Goal: Task Accomplishment & Management: Manage account settings

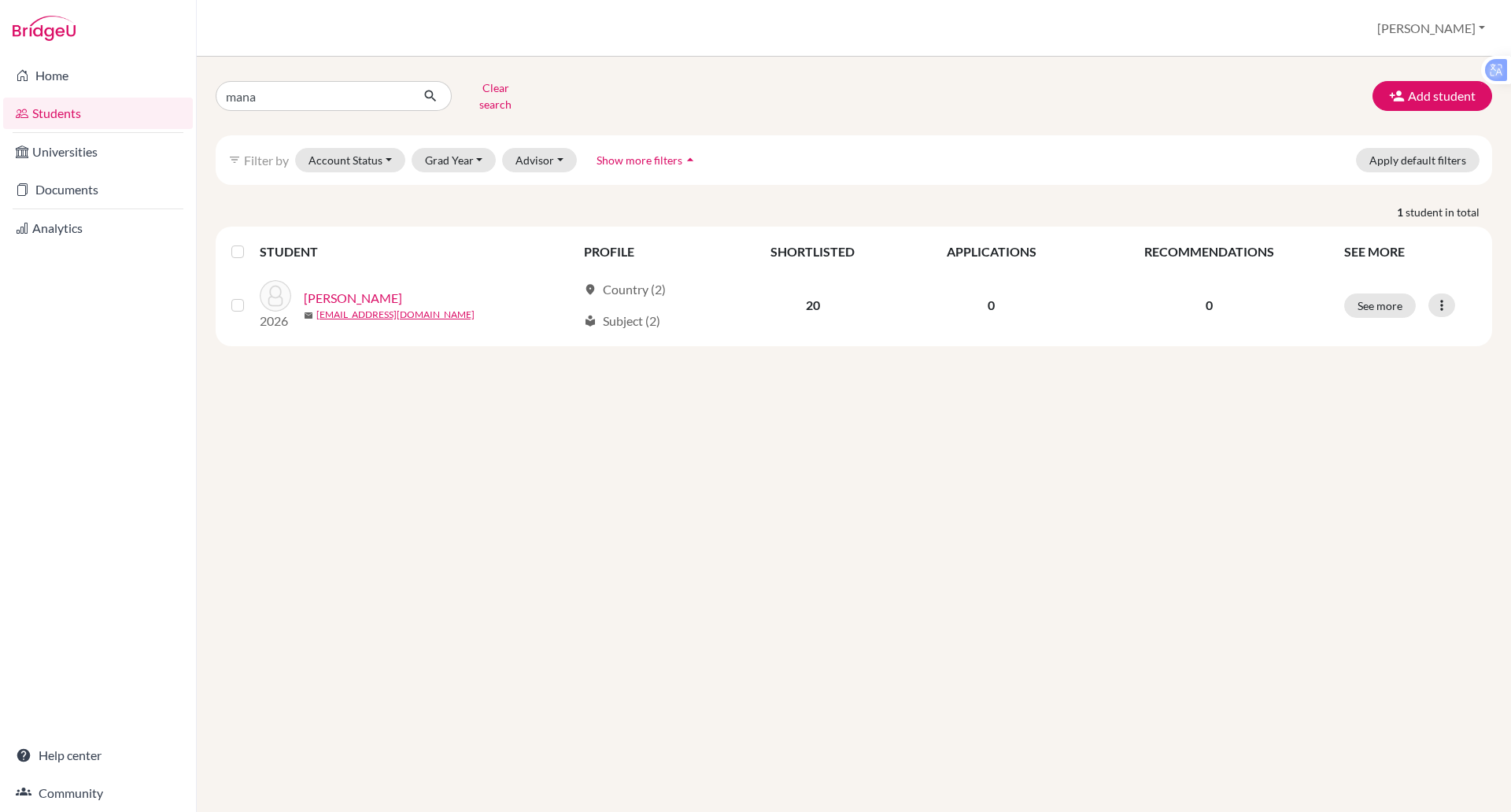
type input "[PERSON_NAME]"
click button "submit" at bounding box center [431, 96] width 42 height 30
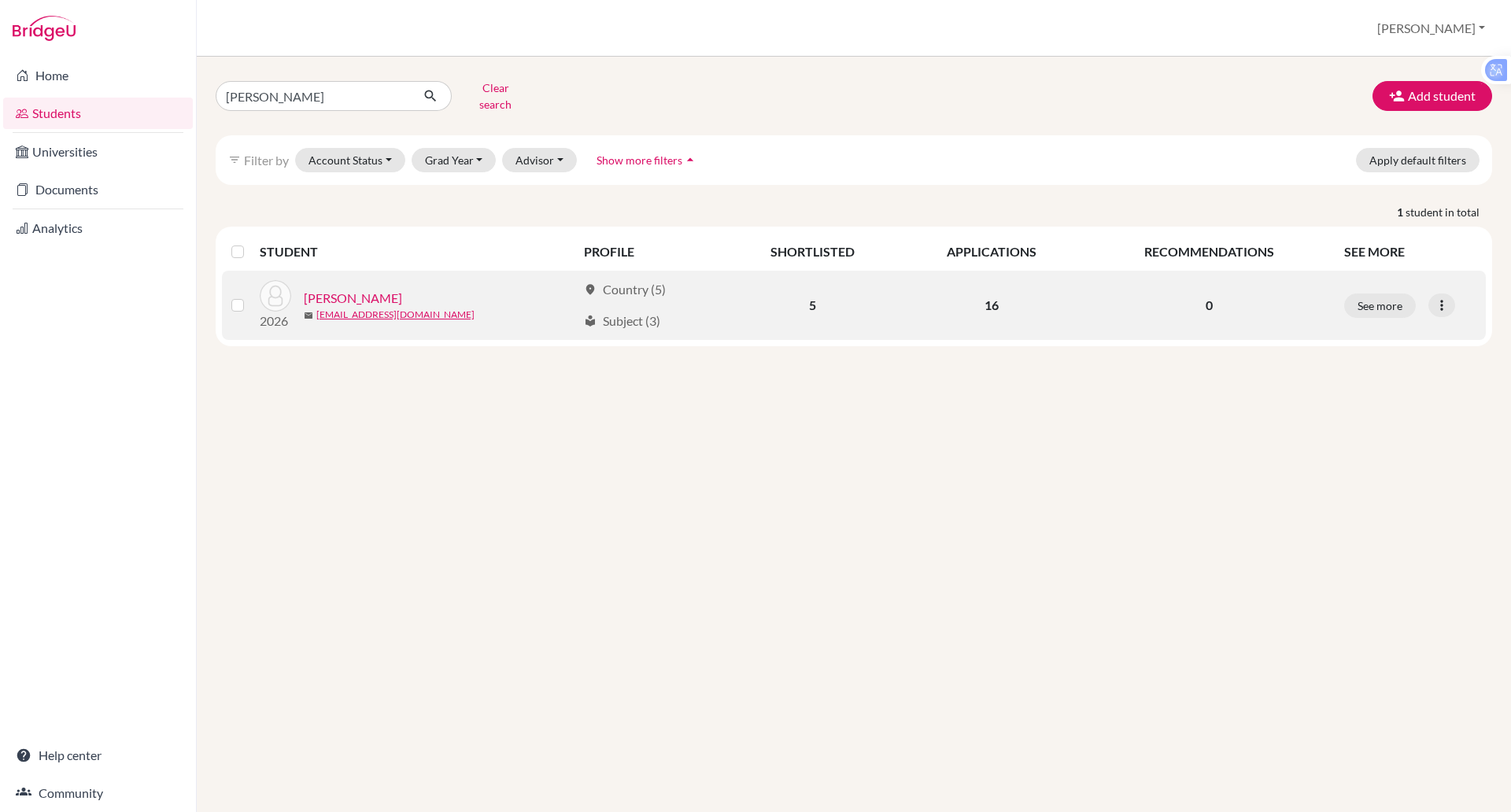
click at [365, 288] on link "Jacob, Manav" at bounding box center [353, 298] width 98 height 19
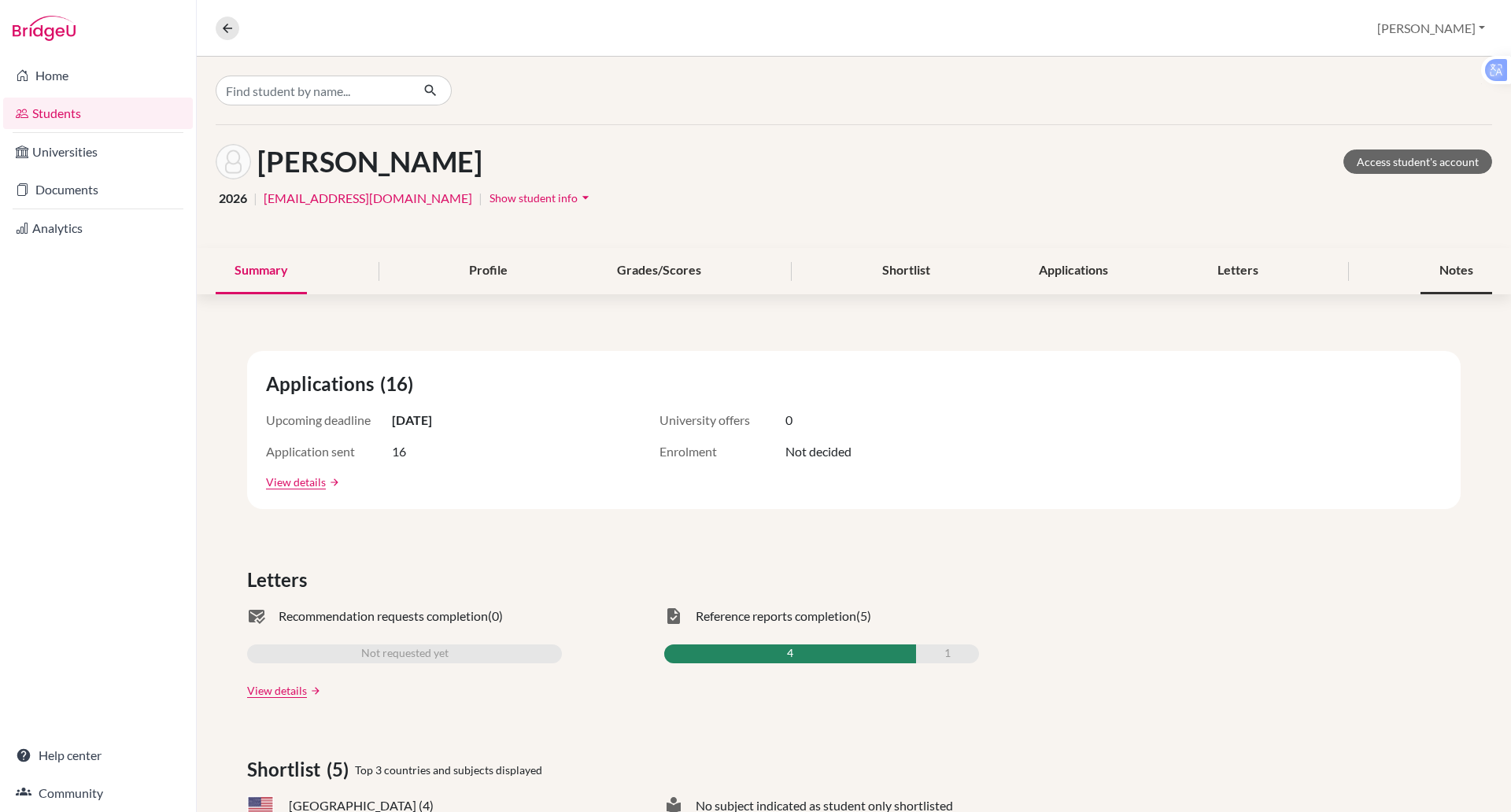
click at [1446, 265] on div "Notes" at bounding box center [1456, 271] width 72 height 46
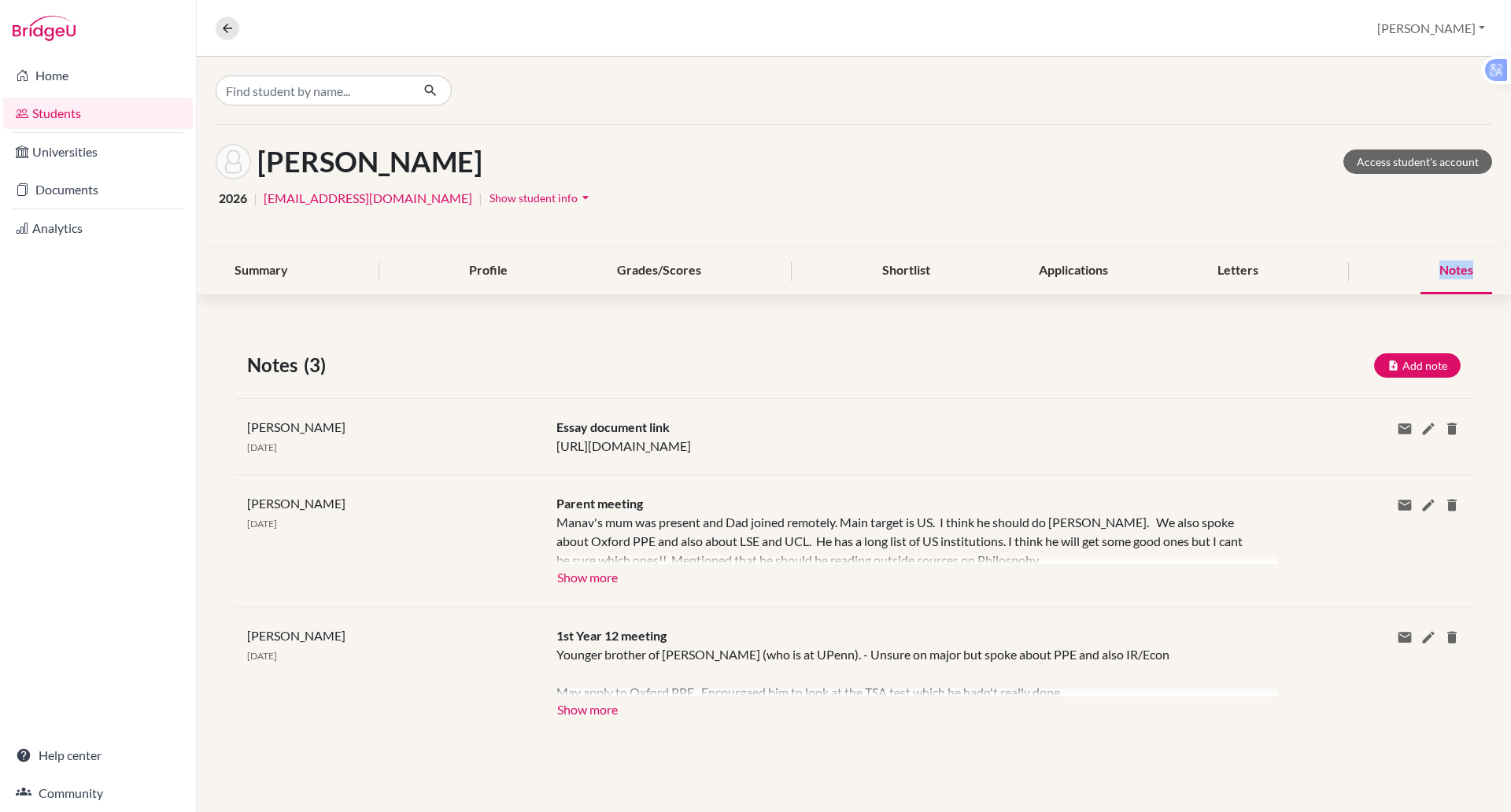
click at [1446, 265] on div "Notes" at bounding box center [1456, 271] width 72 height 46
click at [1066, 279] on div "Applications" at bounding box center [1073, 271] width 107 height 46
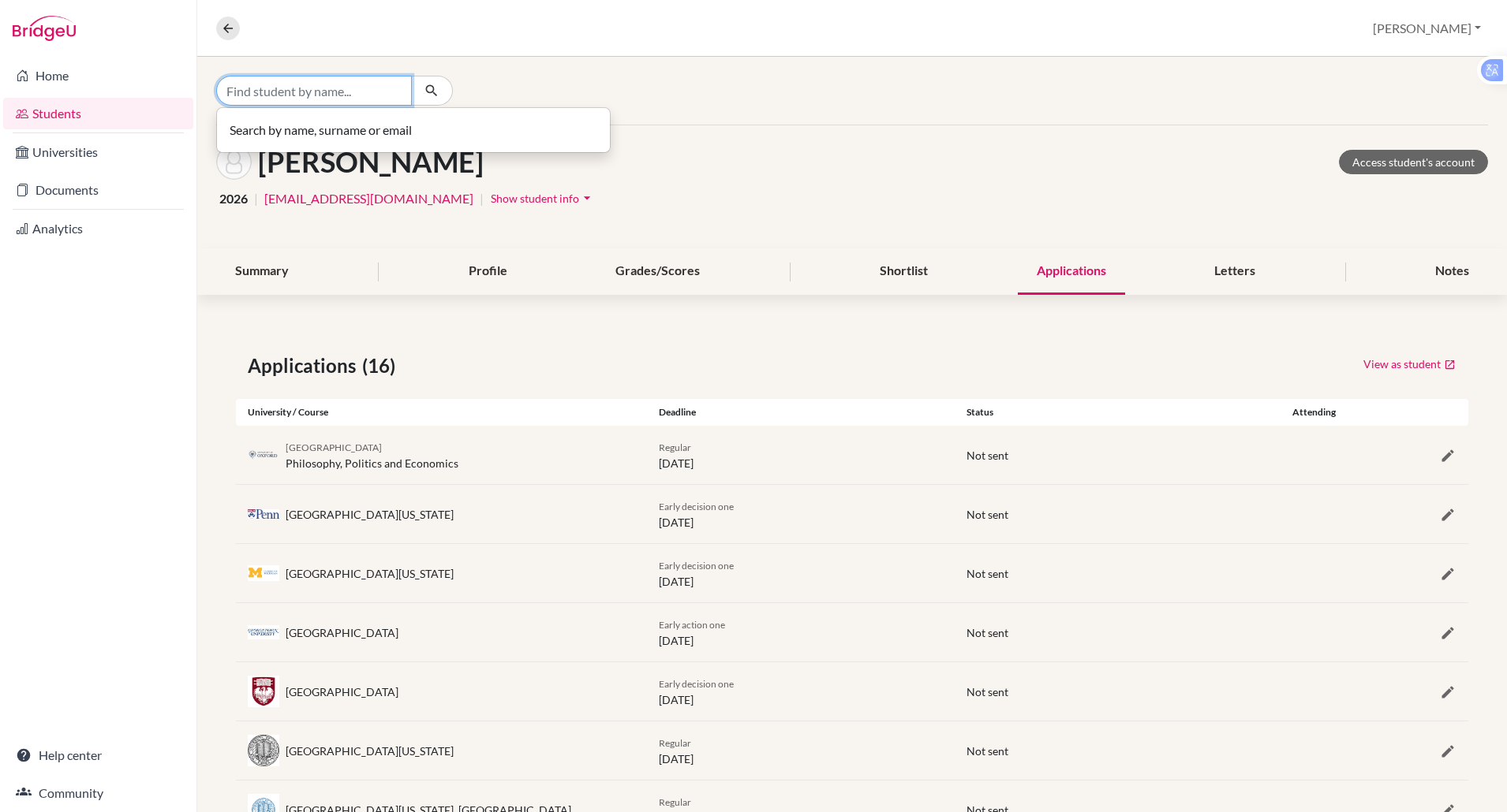
click at [255, 94] on input "Find student by name..." at bounding box center [314, 91] width 195 height 30
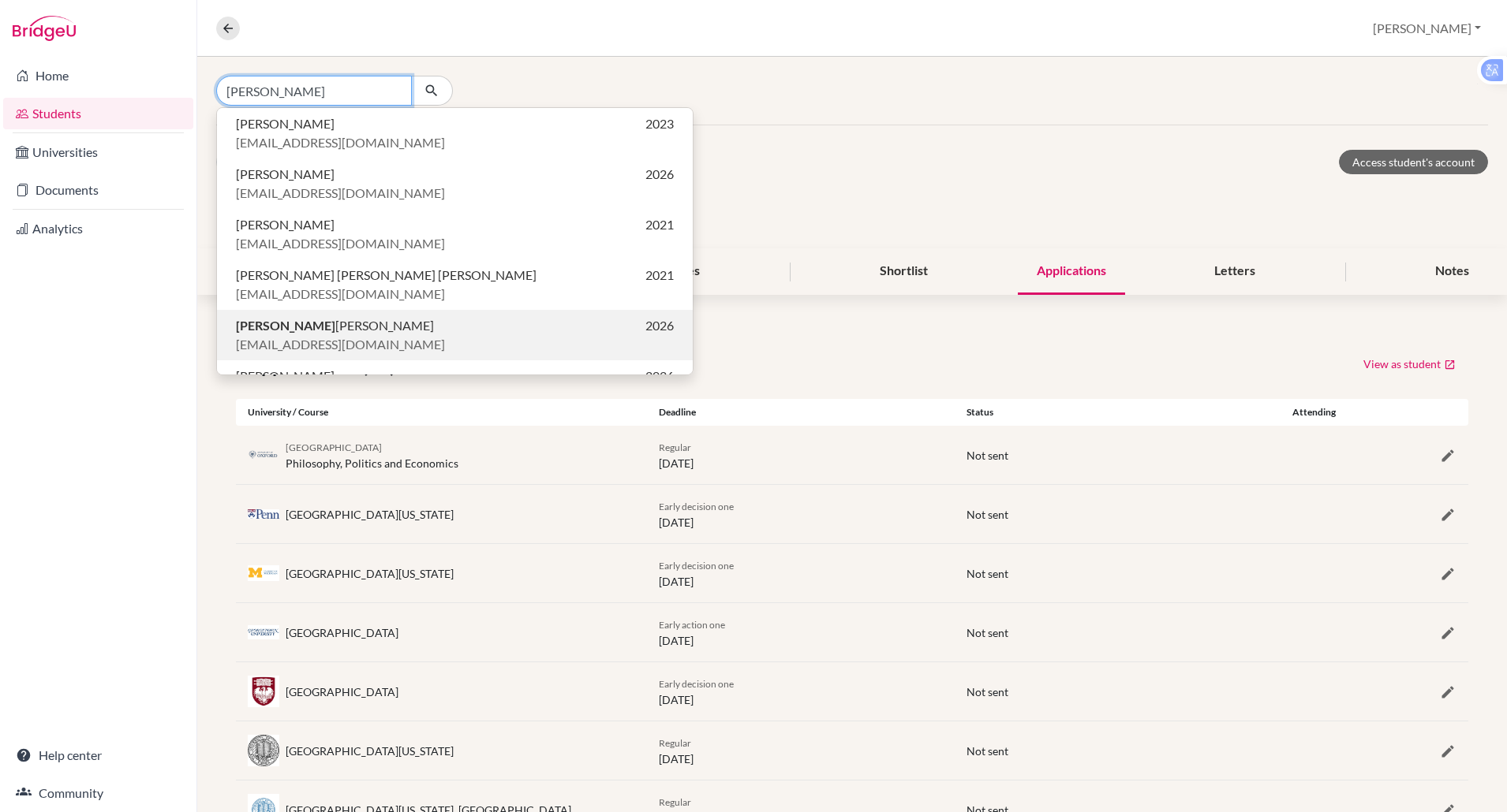
type input "alex so"
click at [272, 330] on b "Alex So" at bounding box center [285, 325] width 99 height 15
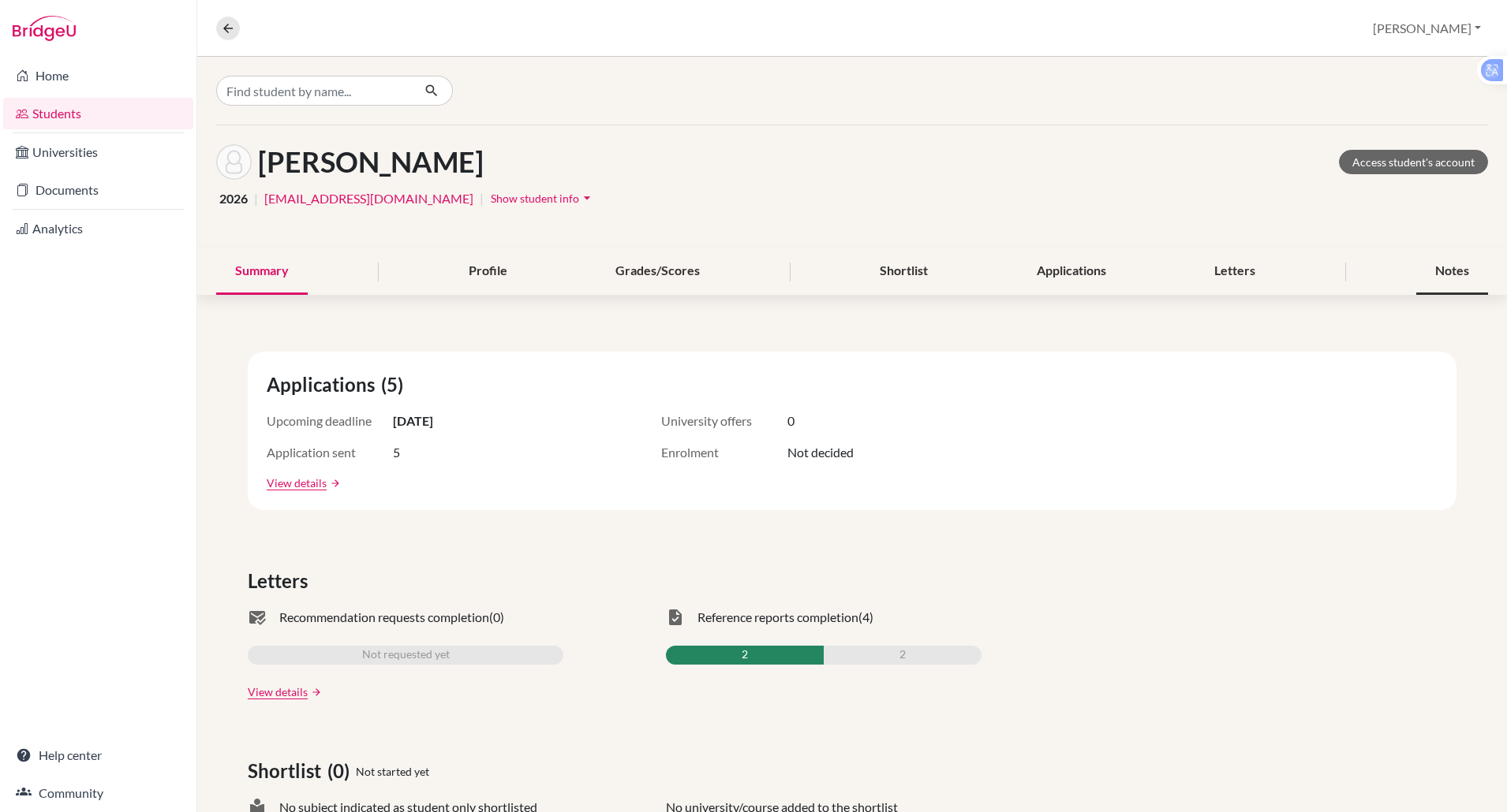
click at [1416, 265] on div "Notes" at bounding box center [1452, 272] width 72 height 47
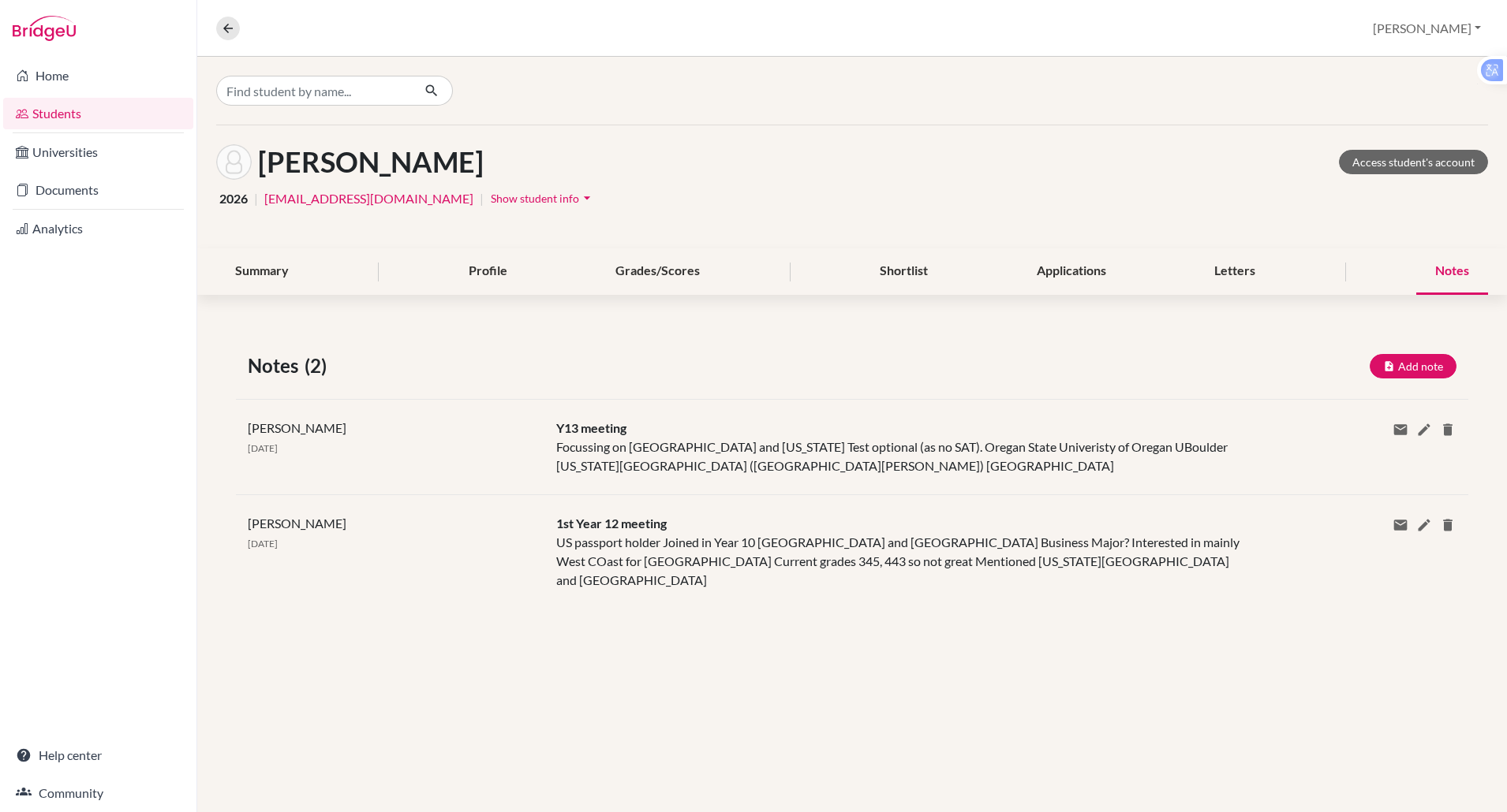
click at [1412, 265] on div "Summary Profile Grades/Scores Shortlist Applications Letters Notes" at bounding box center [852, 272] width 1271 height 47
drag, startPoint x: 985, startPoint y: 80, endPoint x: 1008, endPoint y: 69, distance: 25.5
click at [986, 81] on div at bounding box center [851, 91] width 1309 height 68
click at [260, 89] on input "Find student by name..." at bounding box center [314, 91] width 195 height 30
click at [433, 90] on icon "button" at bounding box center [432, 91] width 16 height 16
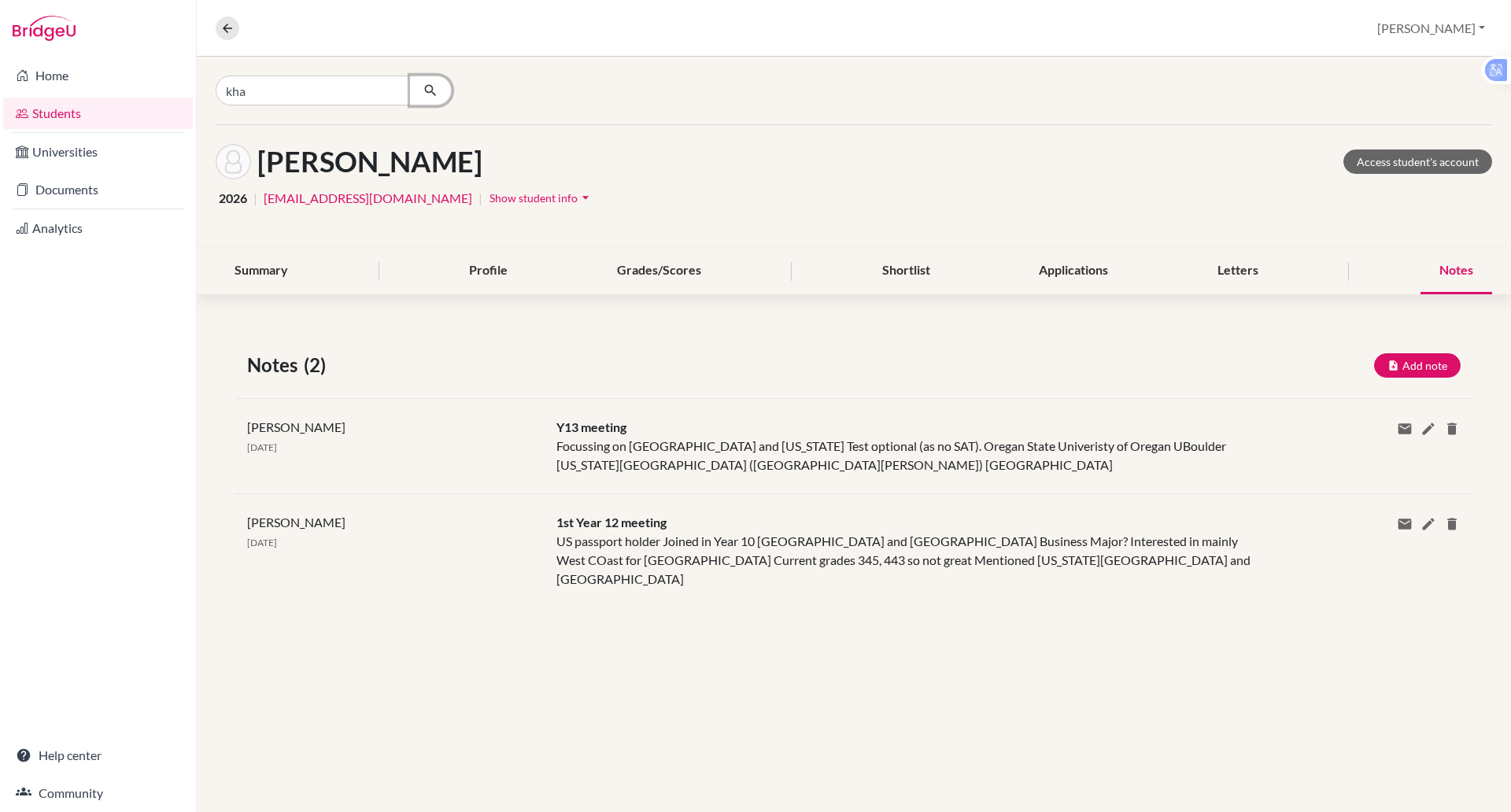
click at [432, 89] on icon "button" at bounding box center [431, 90] width 16 height 16
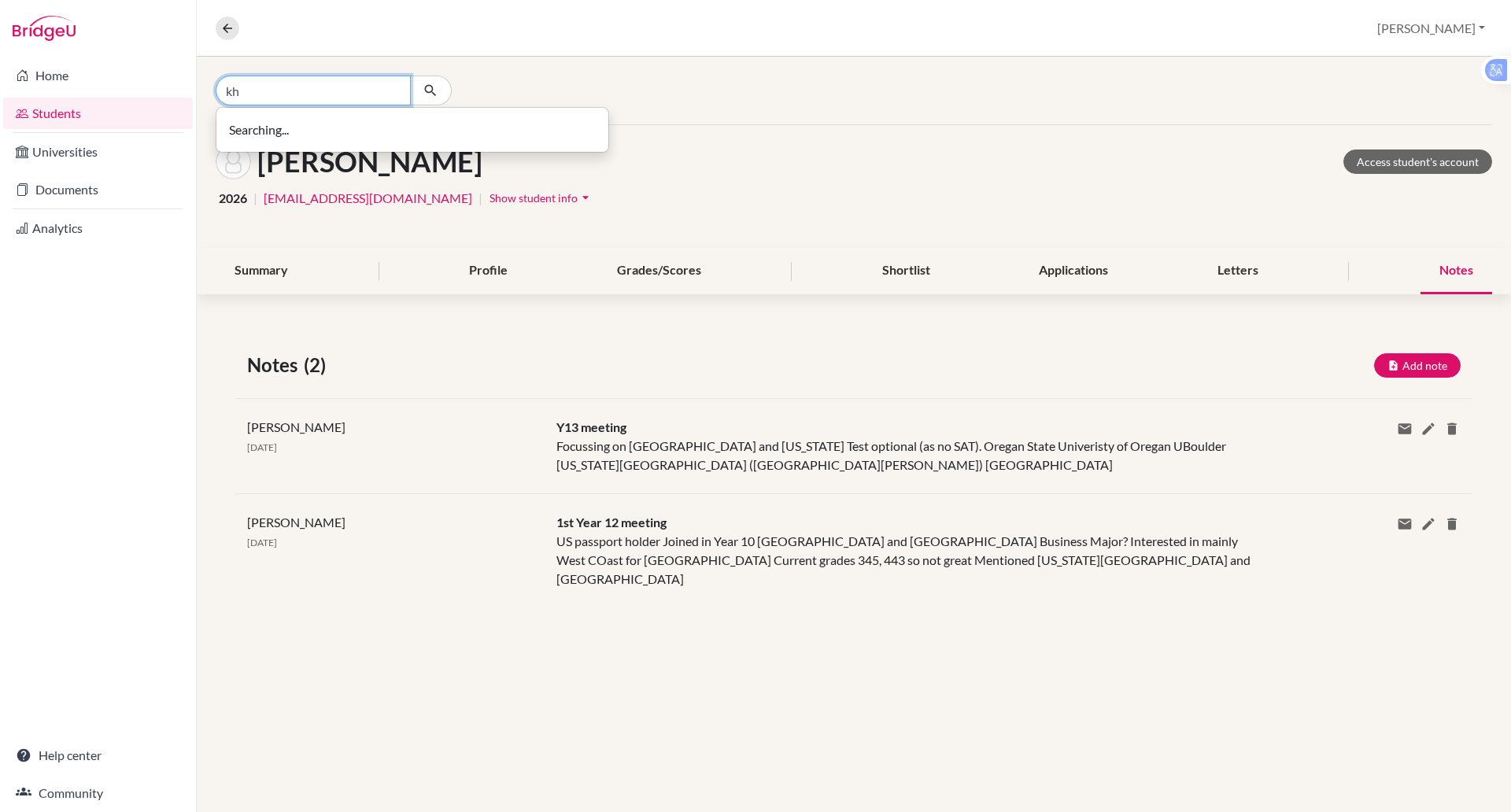
type input "k"
type input "tran"
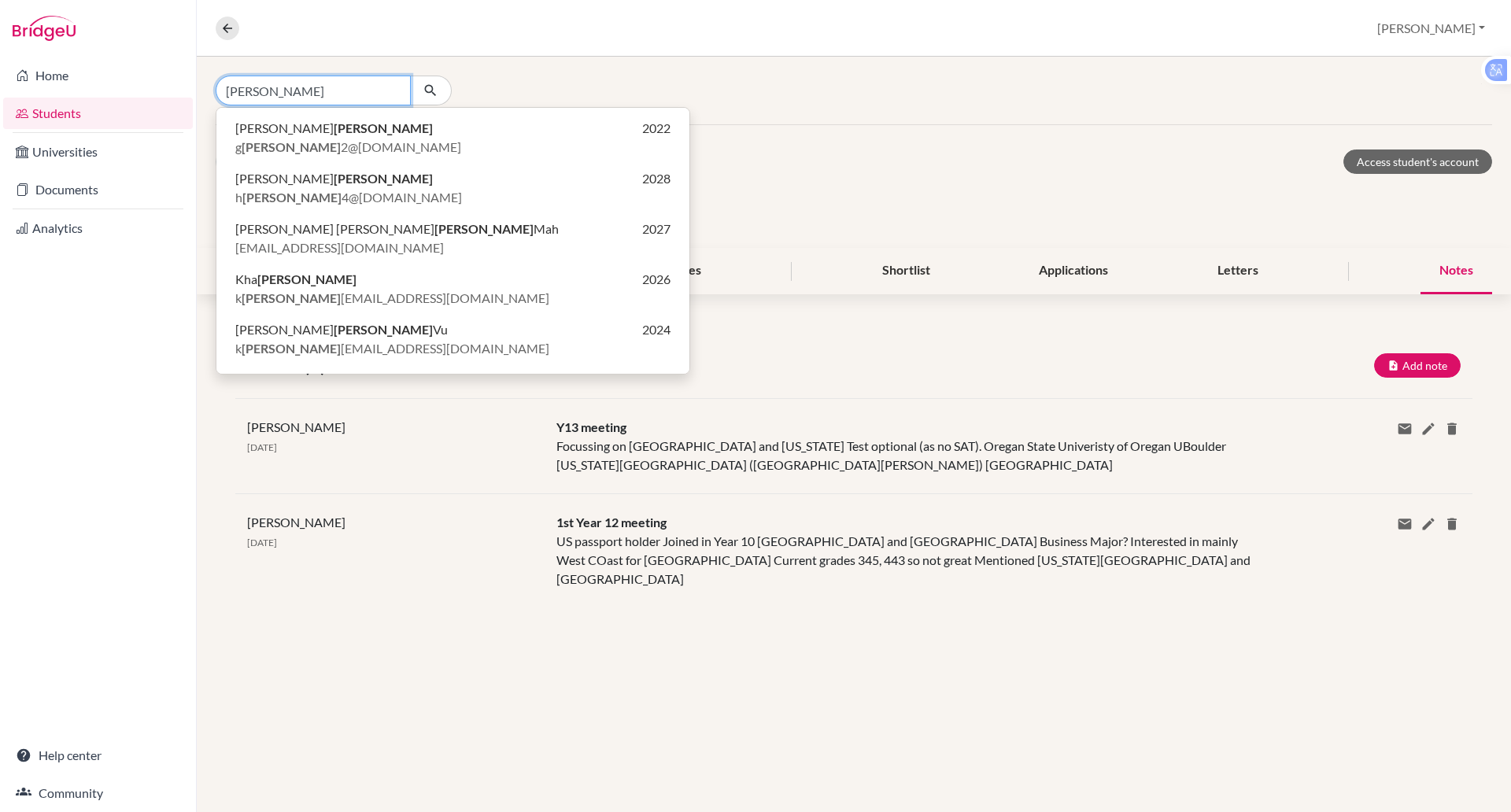
scroll to position [843, 0]
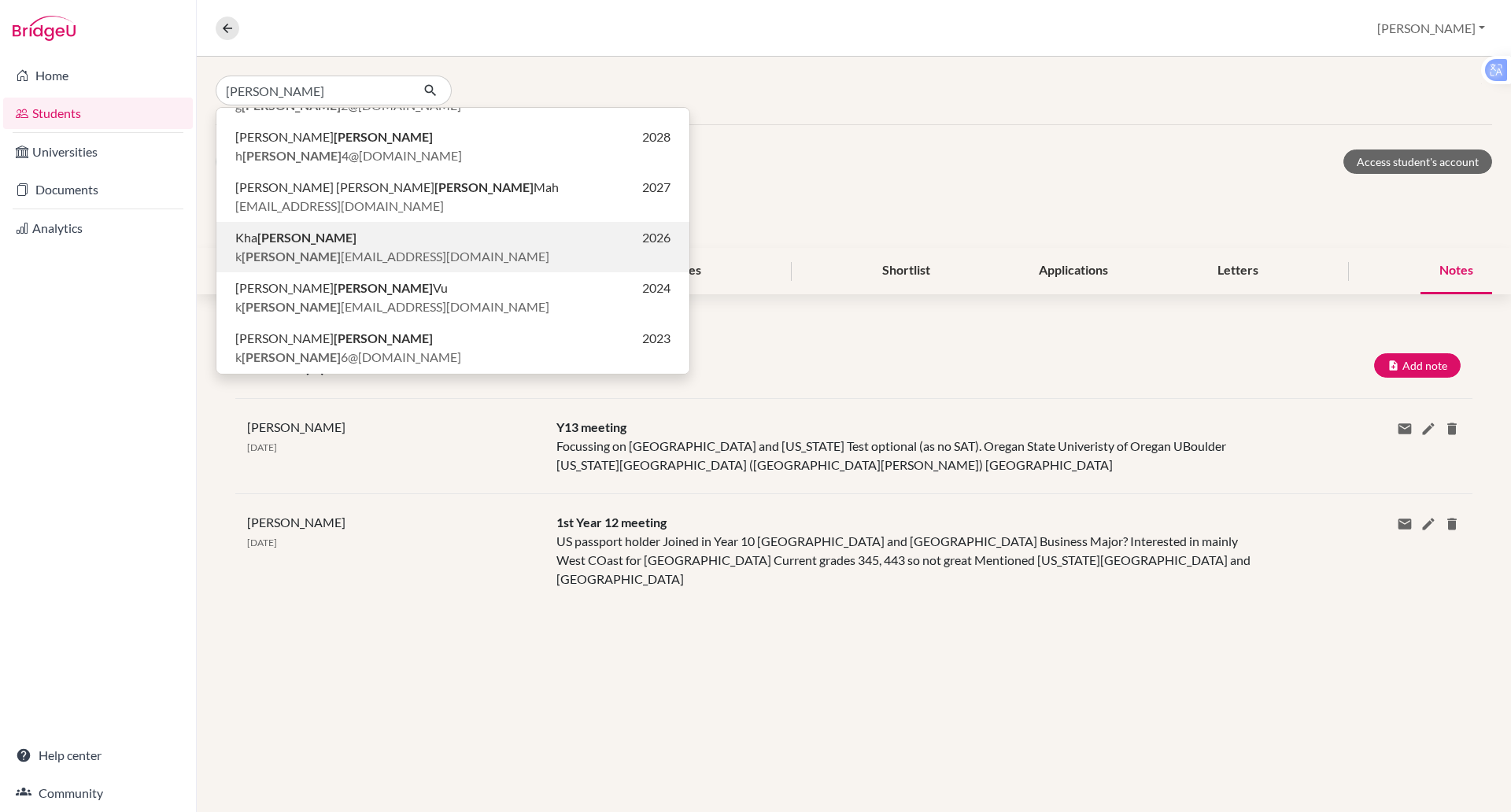
click at [403, 254] on p "k tran 12@bisvietnam.com" at bounding box center [453, 257] width 435 height 19
click at [403, 254] on div "Summary Profile Grades/Scores Shortlist Applications Letters Notes" at bounding box center [853, 271] width 1276 height 46
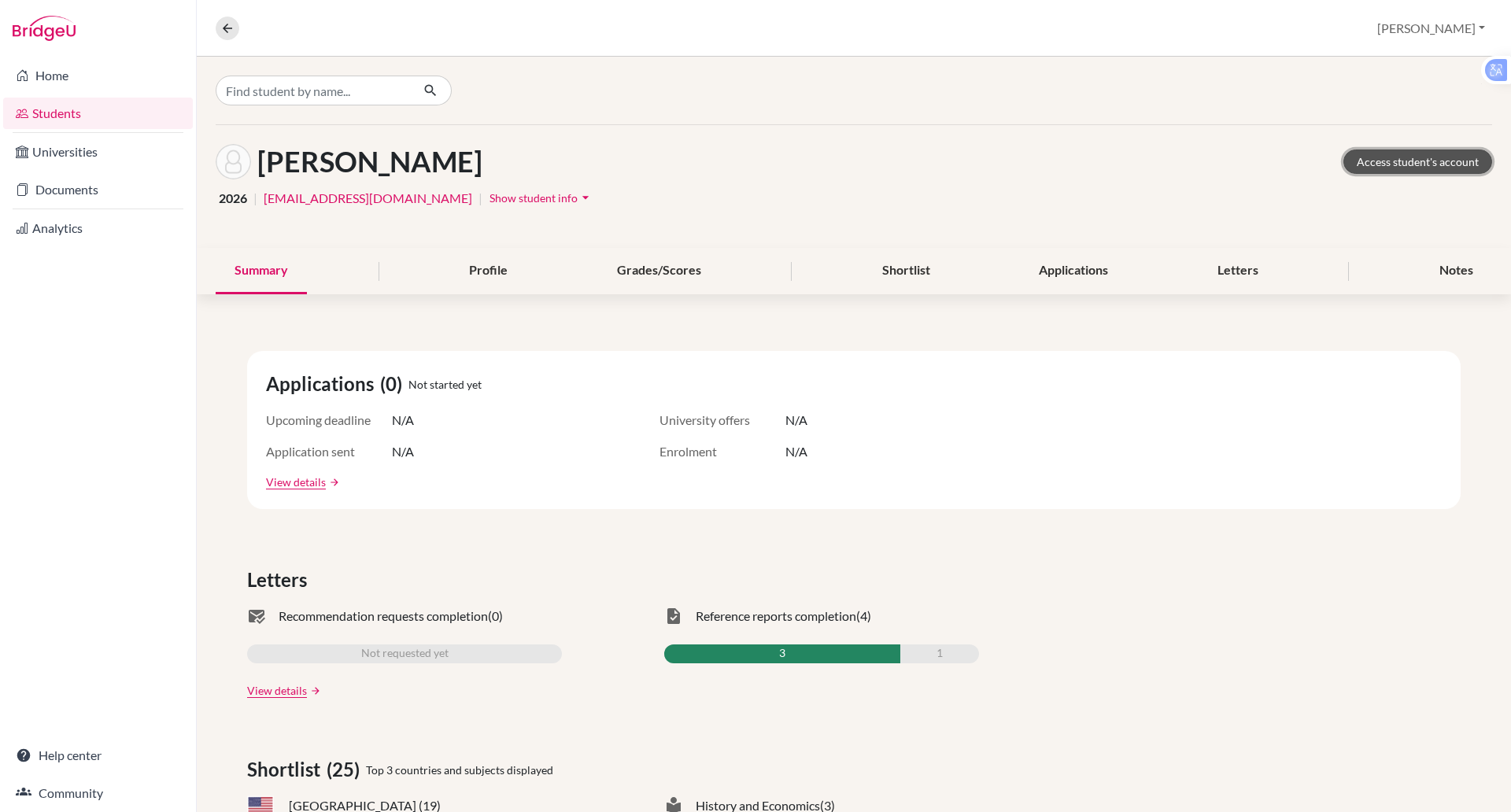
click at [1428, 159] on link "Access student's account" at bounding box center [1417, 161] width 149 height 25
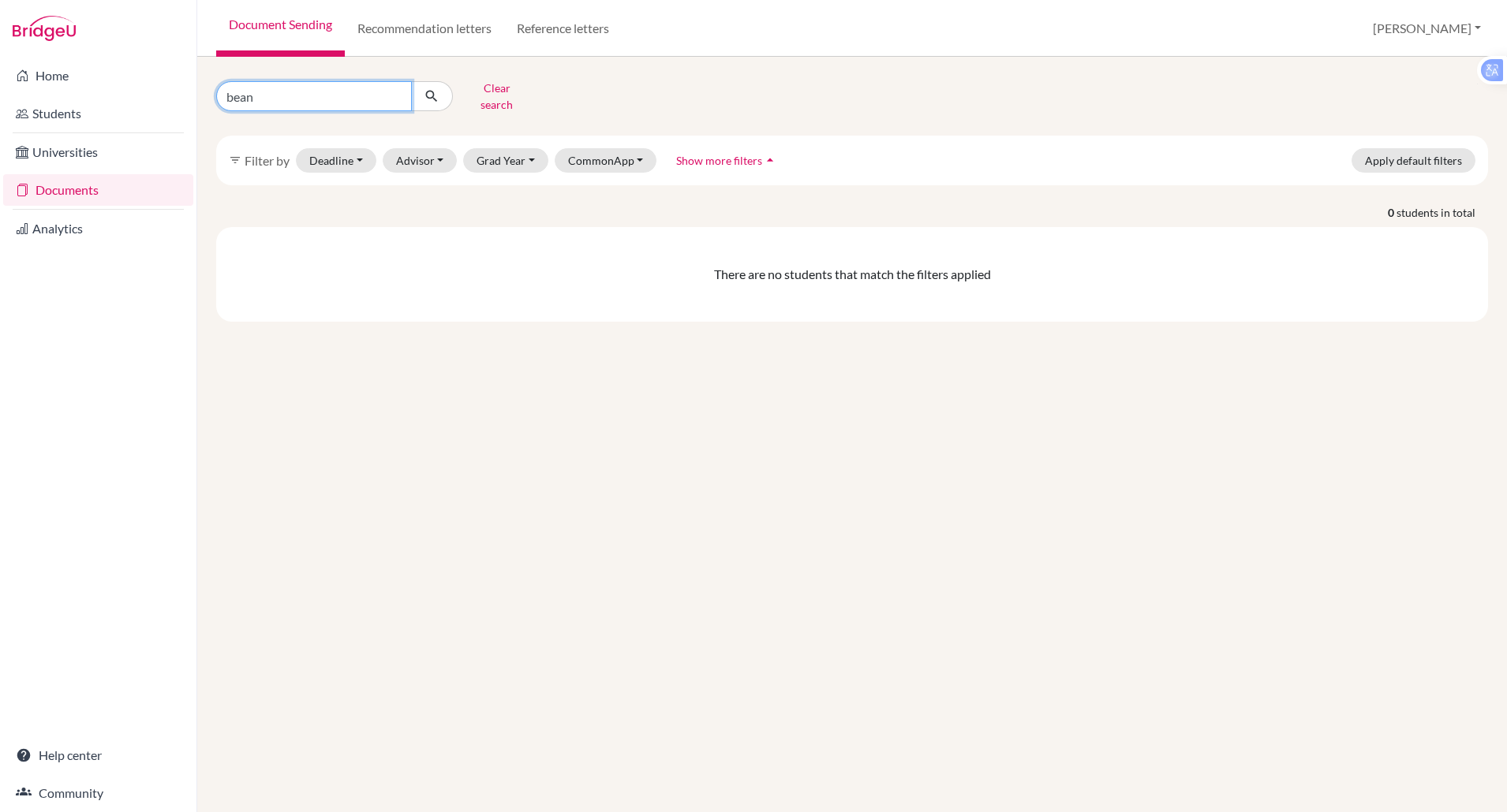
click at [257, 98] on input "bean" at bounding box center [314, 96] width 195 height 30
type input "b"
click at [539, 23] on link "Reference letters" at bounding box center [563, 28] width 118 height 57
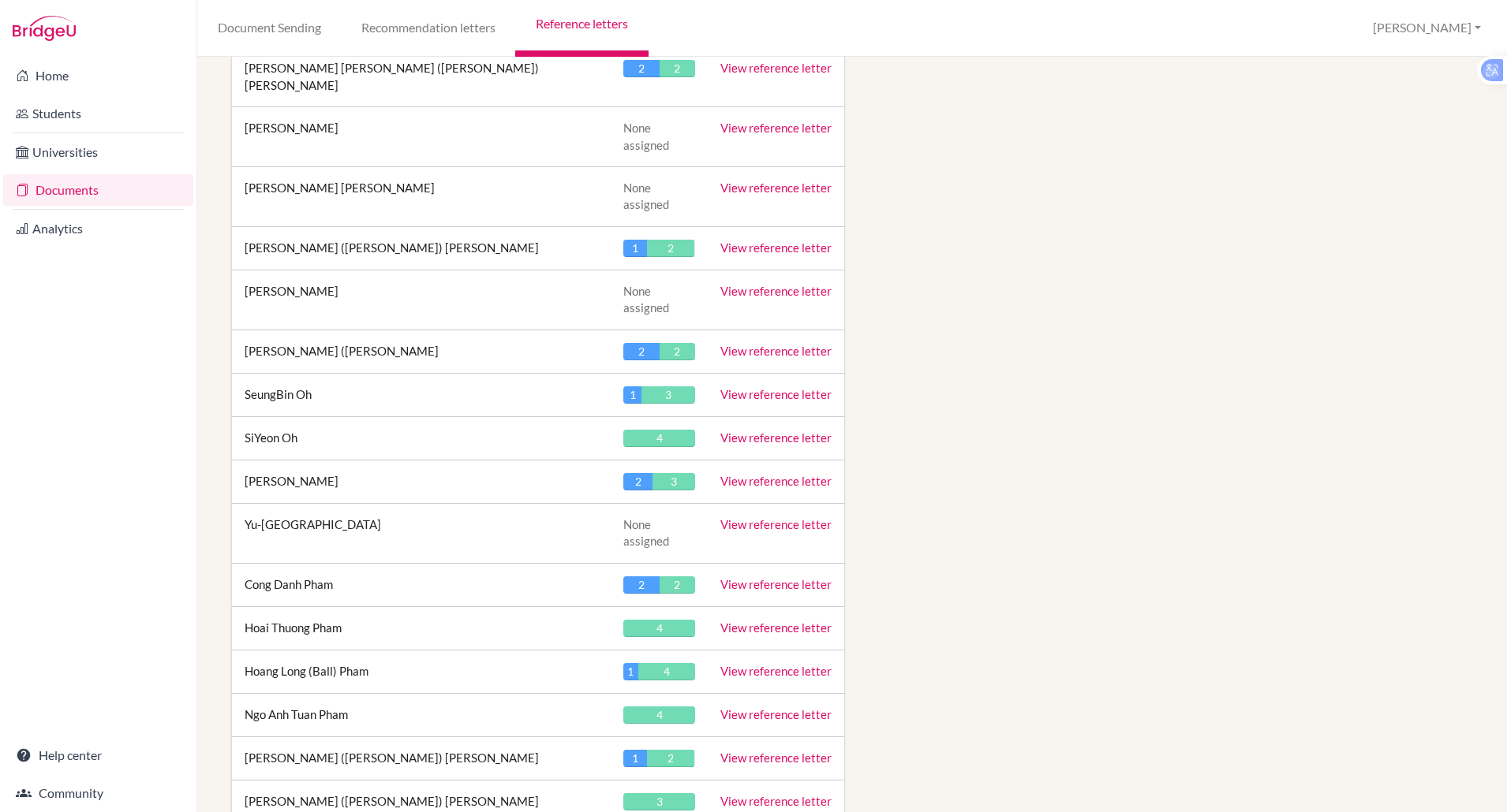
scroll to position [5615, 0]
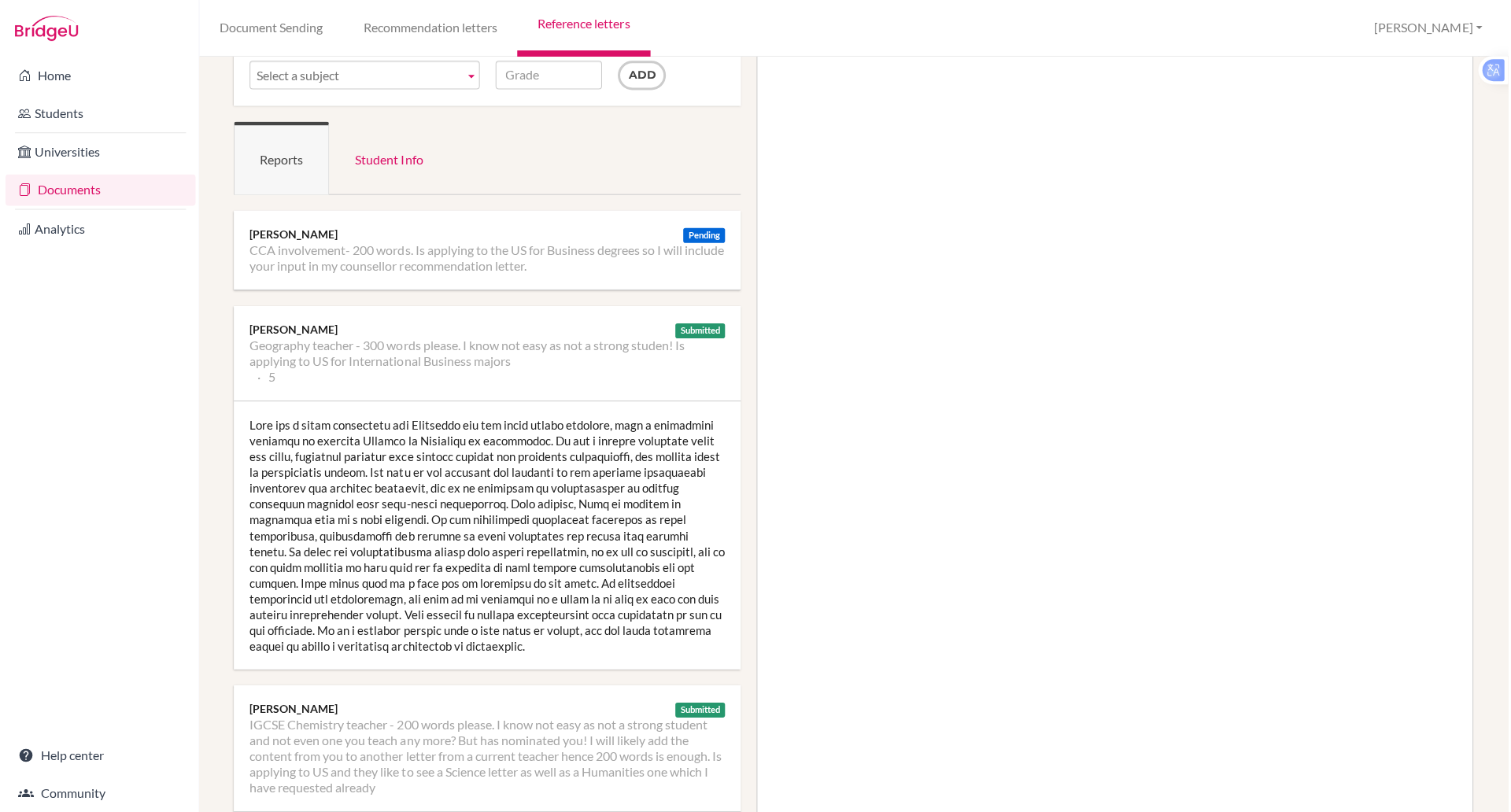
scroll to position [122, 0]
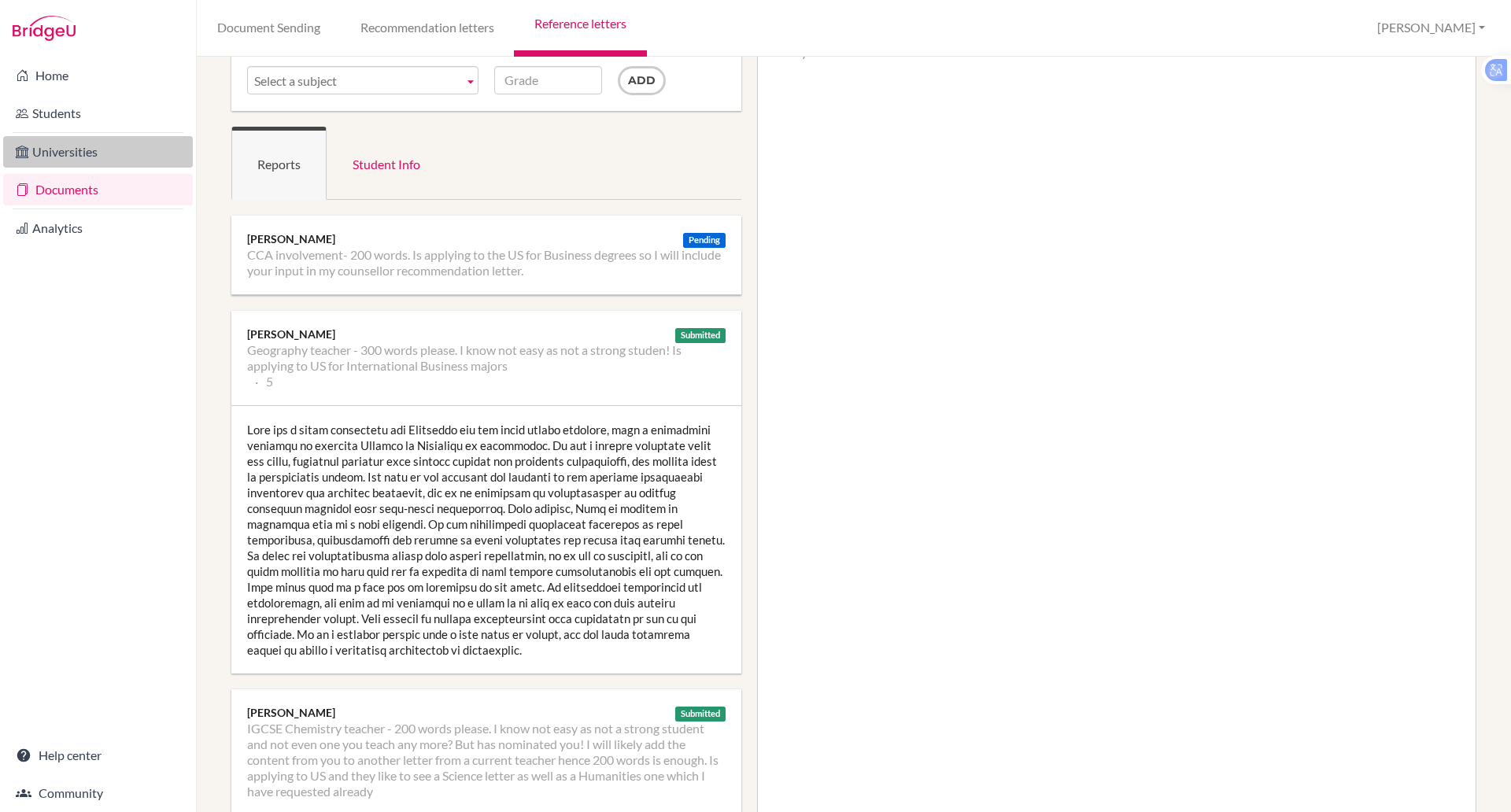
click at [46, 163] on link "Universities" at bounding box center [98, 152] width 189 height 32
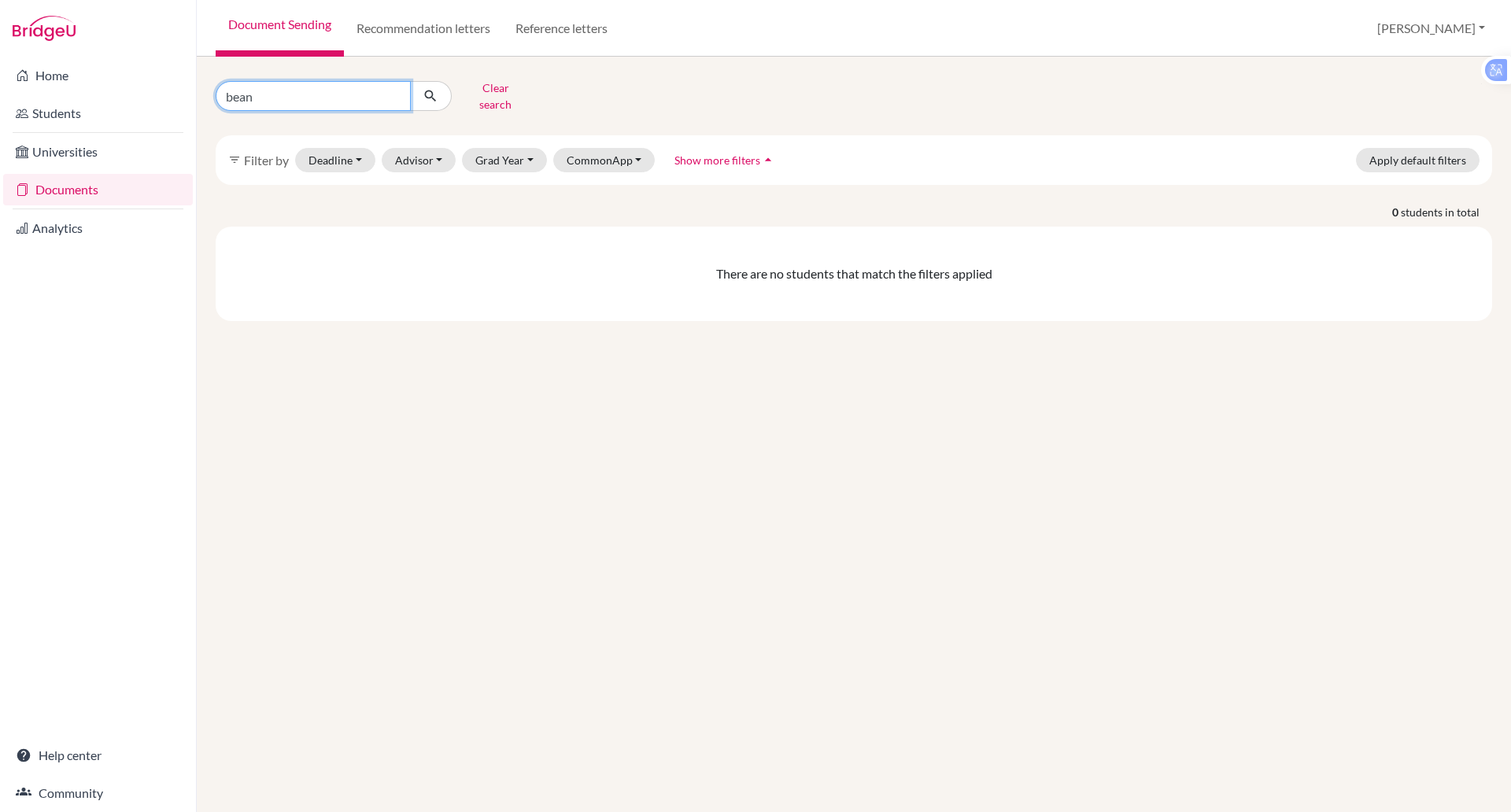
click at [329, 89] on input "bean" at bounding box center [313, 96] width 195 height 30
type input "b"
click at [424, 88] on icon "submit" at bounding box center [431, 96] width 16 height 16
click at [506, 168] on div "filter_list Filter by Deadline - Select a date range Or double click for a sing…" at bounding box center [853, 160] width 1276 height 50
click at [505, 149] on button "Grad Year" at bounding box center [504, 160] width 85 height 25
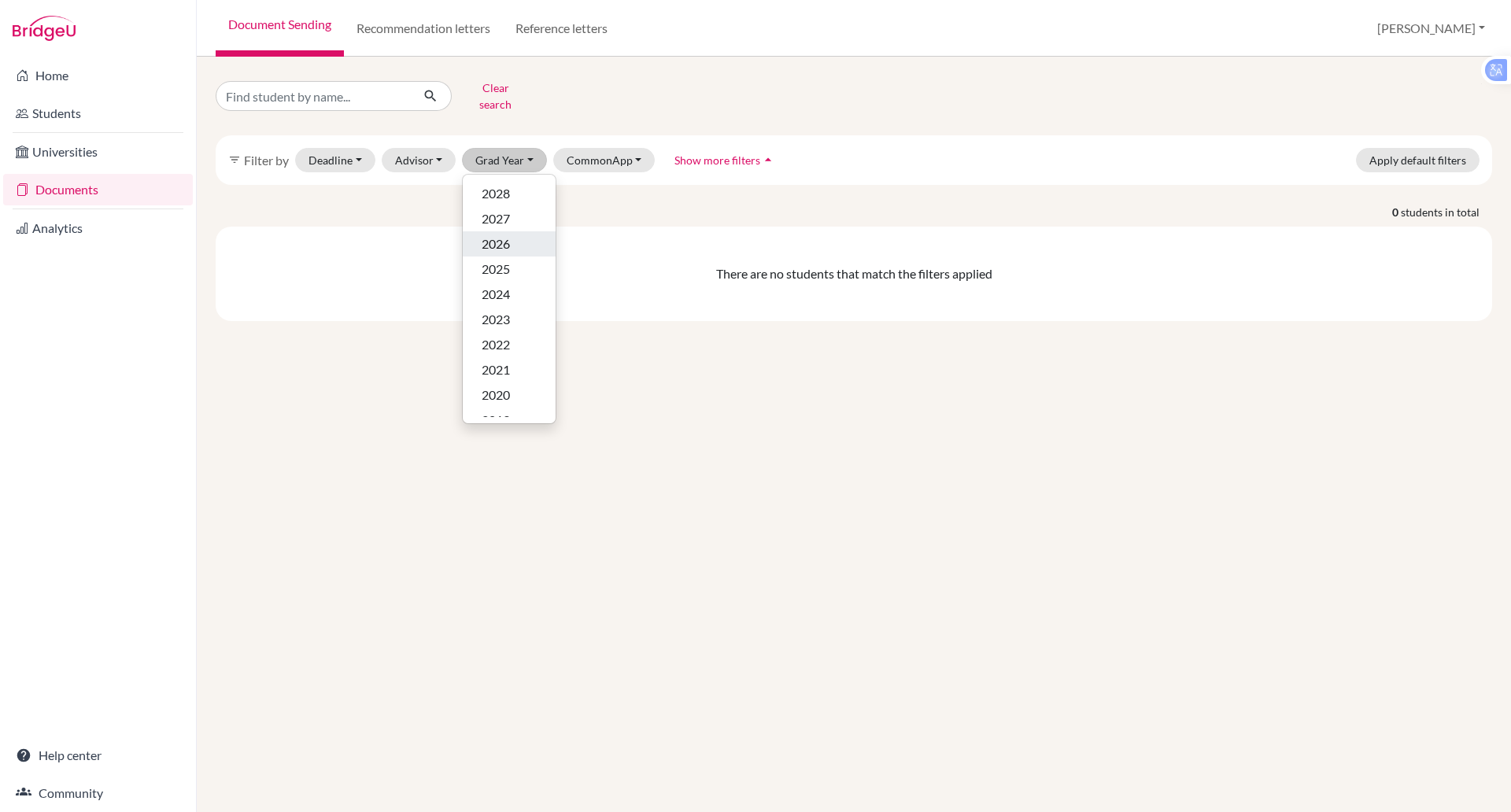
click at [497, 234] on span "2026" at bounding box center [495, 244] width 28 height 19
click at [497, 233] on div "Clear search filter_list Filter by Deadline - Select a date range Or double cli…" at bounding box center [853, 434] width 1314 height 755
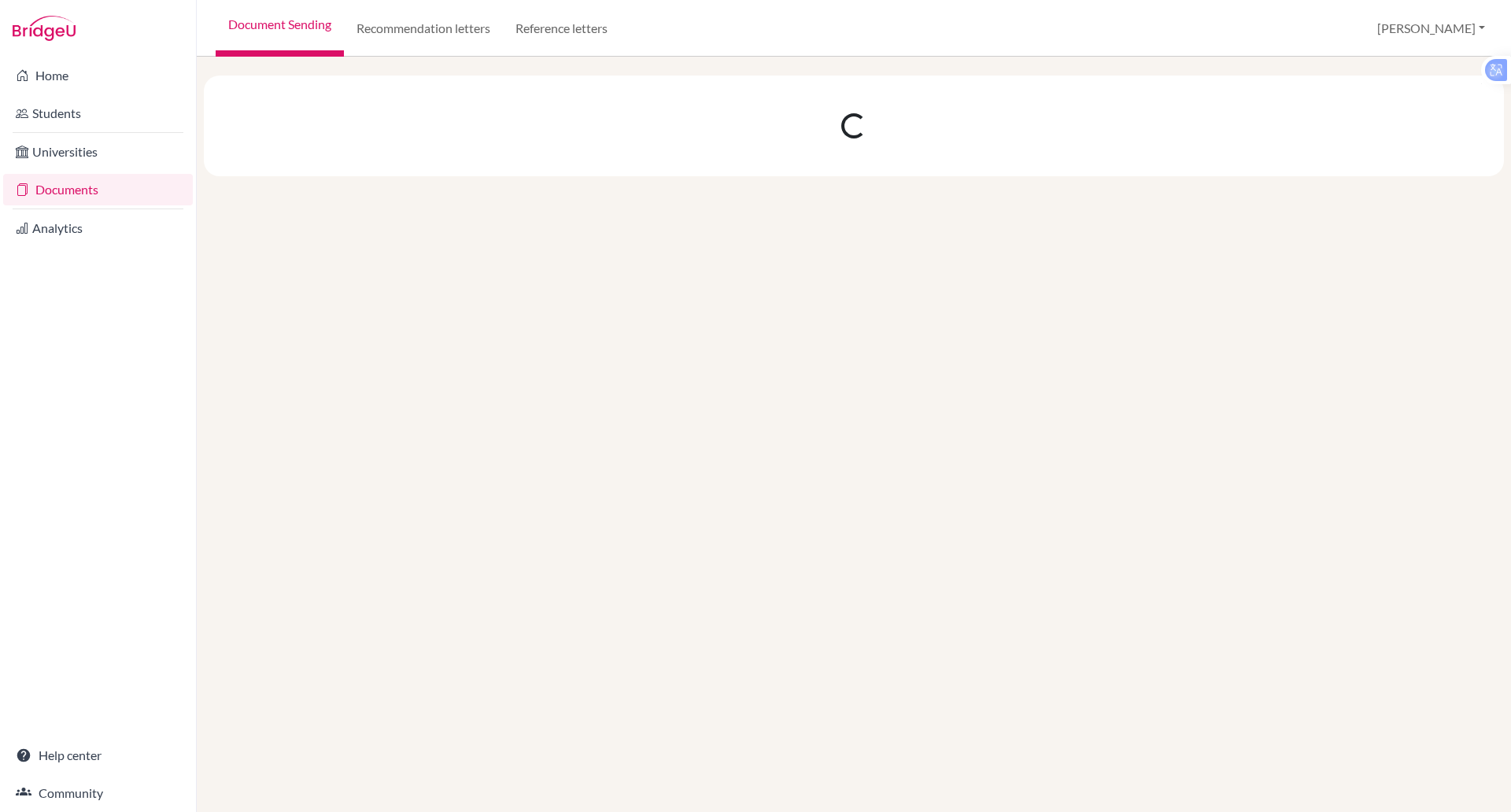
click at [497, 233] on div at bounding box center [853, 434] width 1314 height 755
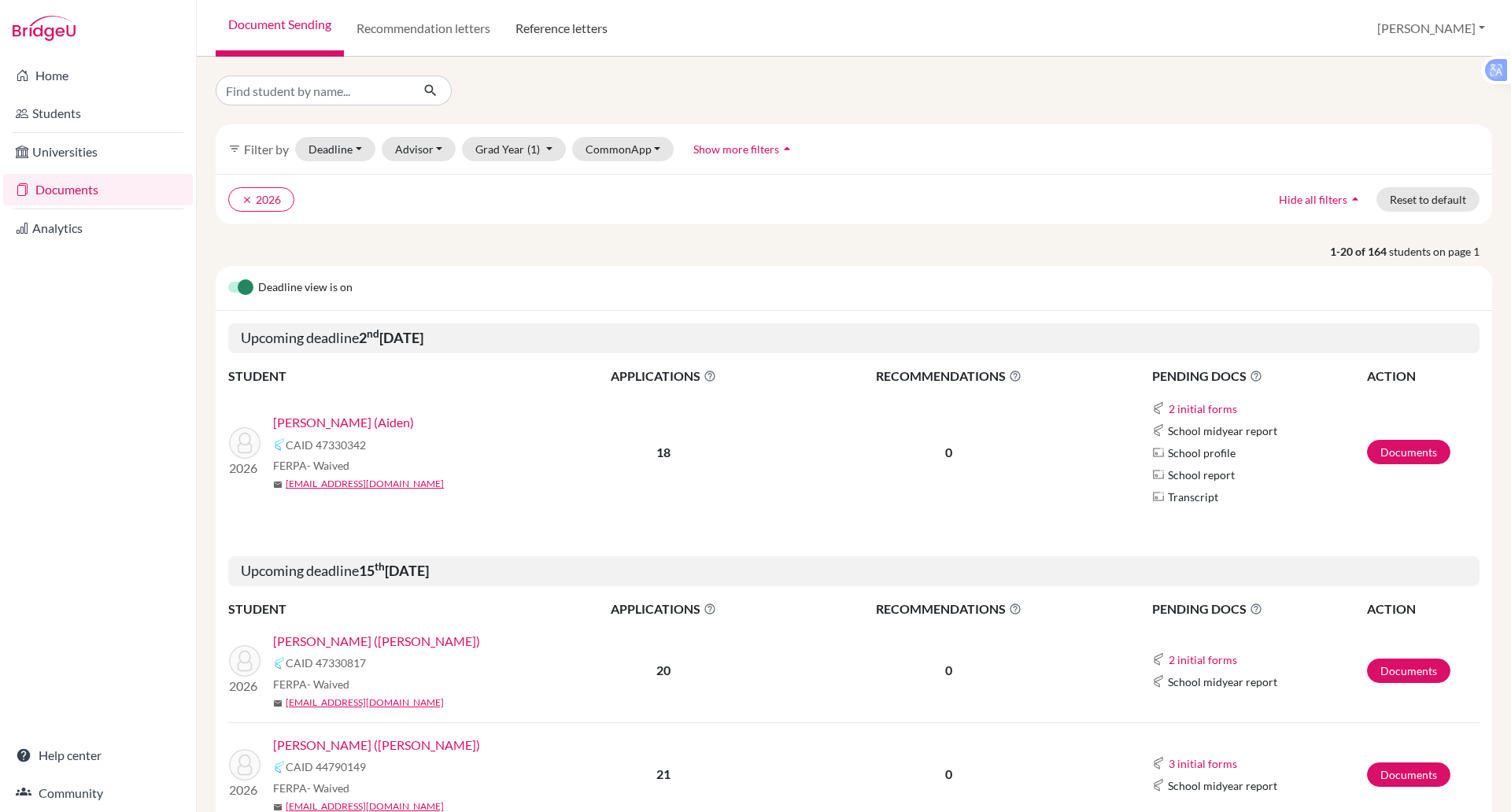
click at [583, 24] on link "Reference letters" at bounding box center [561, 28] width 118 height 57
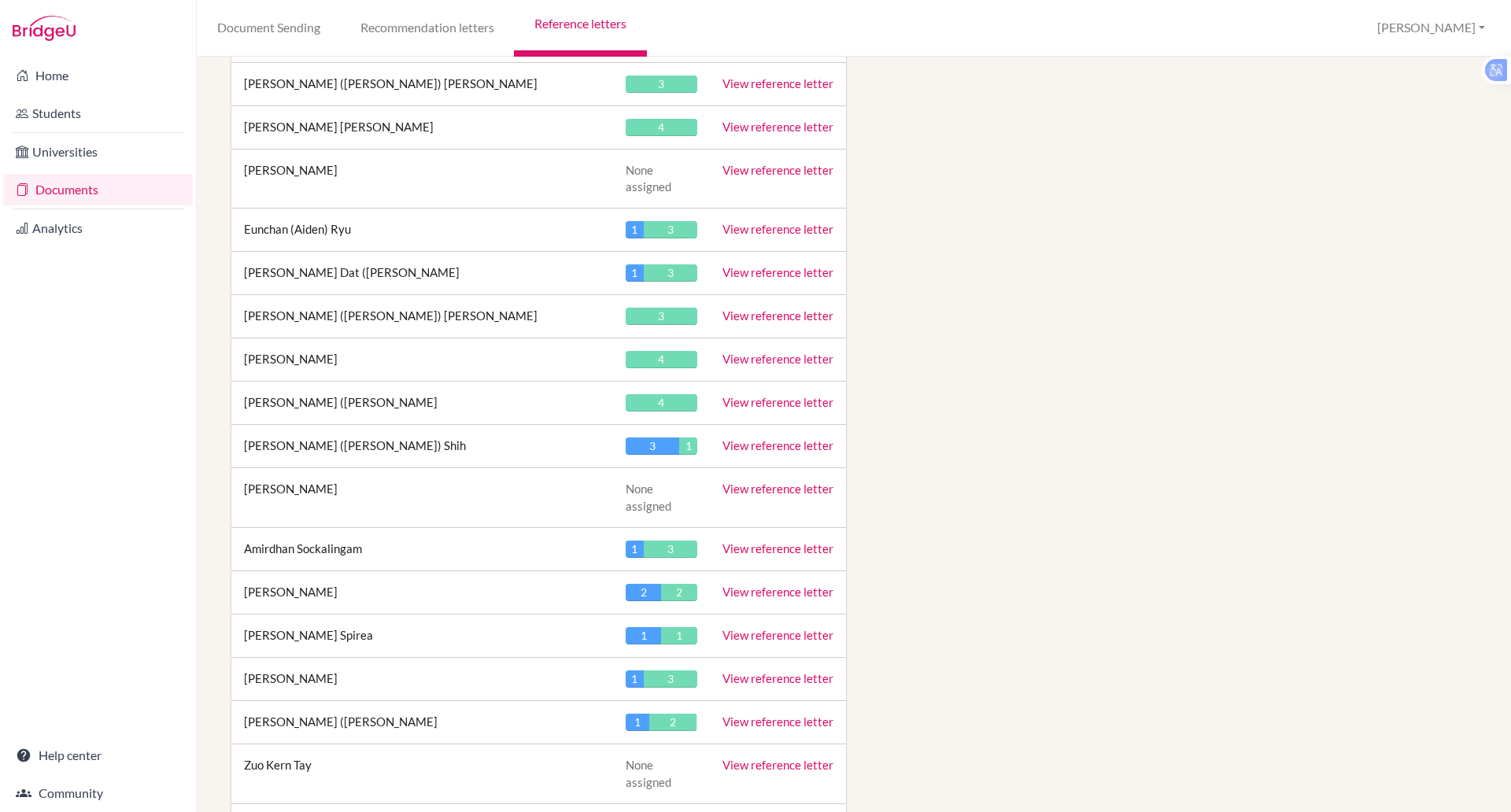
scroll to position [6260, 0]
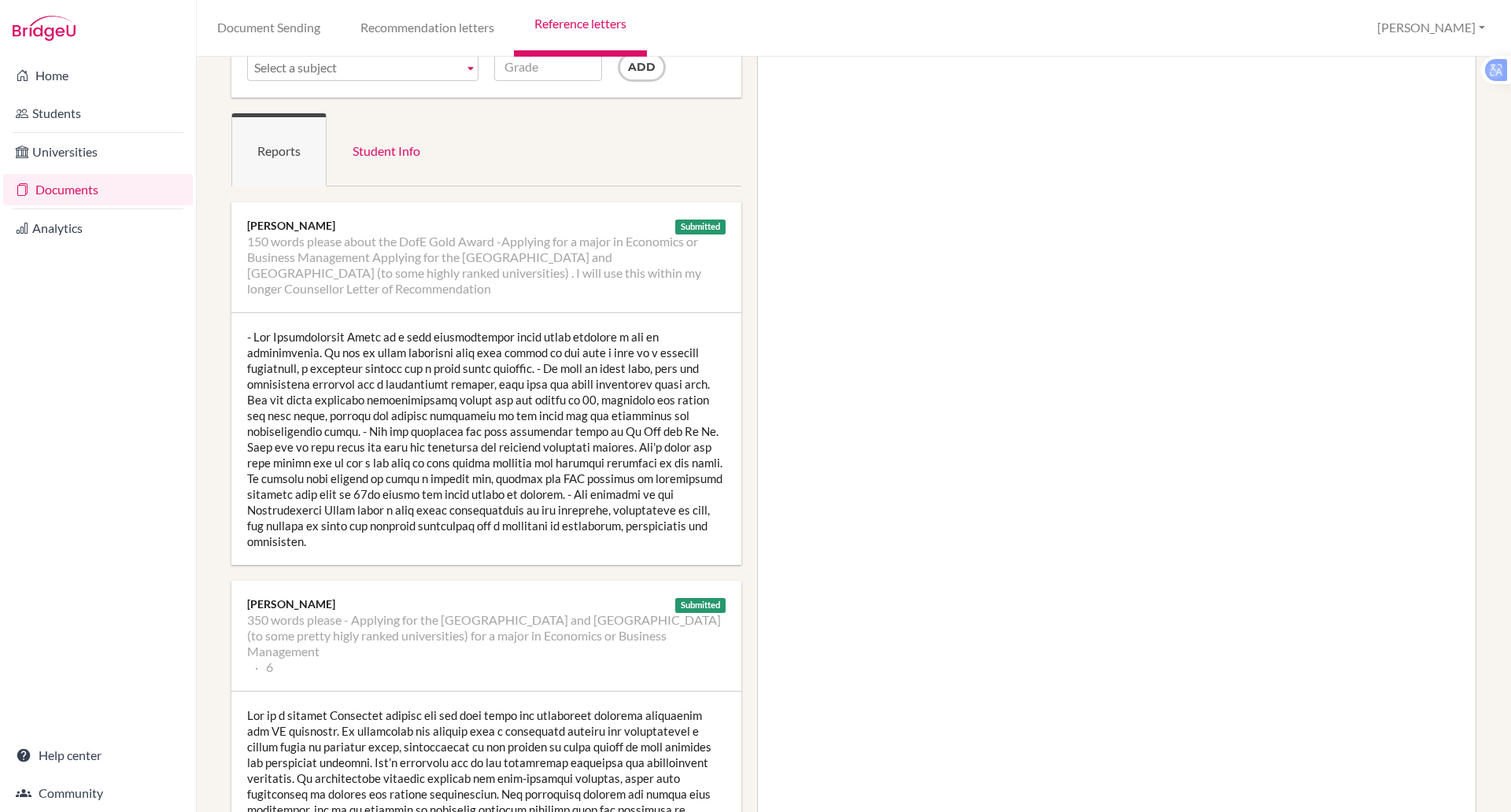
scroll to position [267, 0]
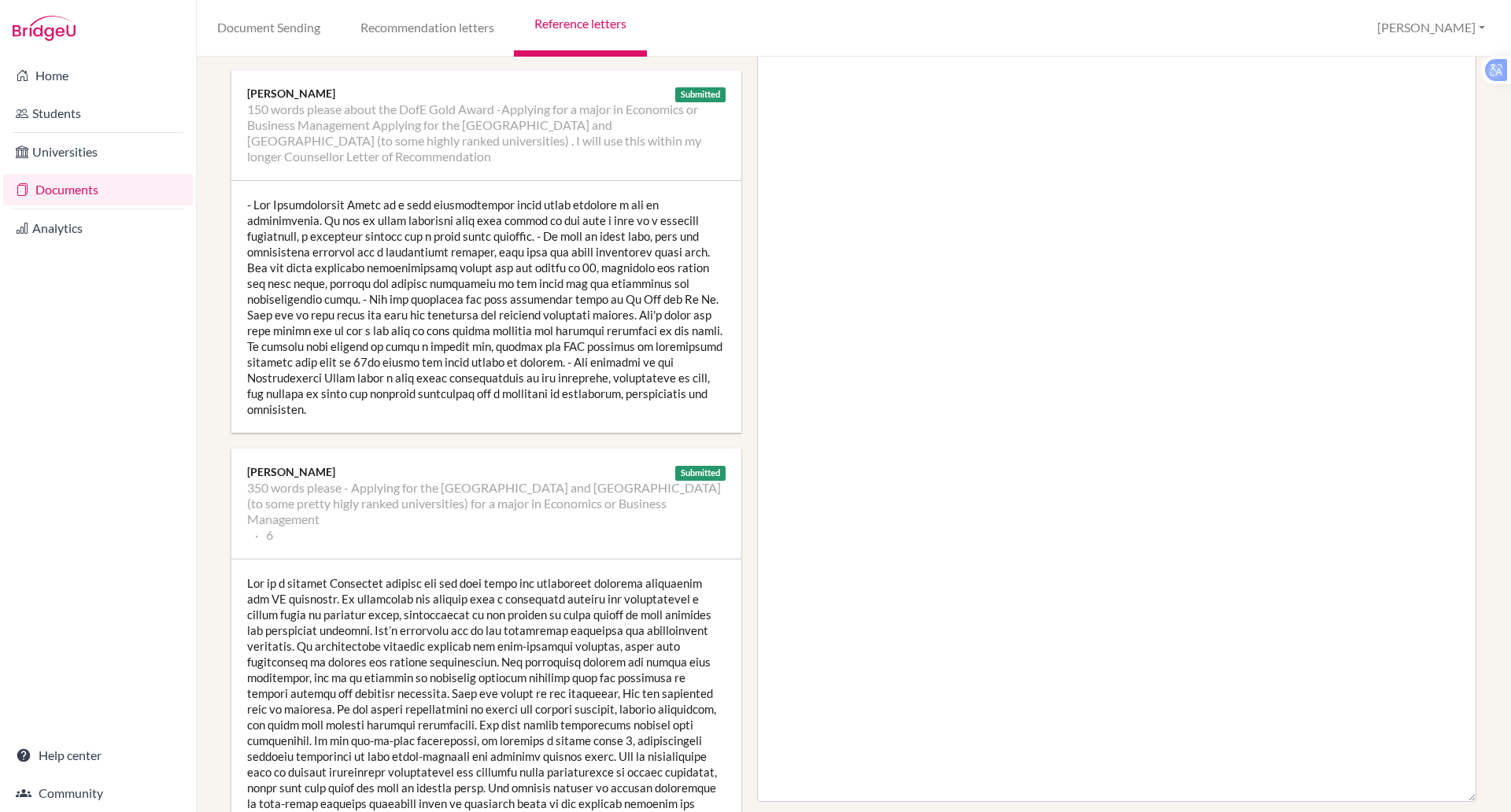
drag, startPoint x: 1493, startPoint y: 348, endPoint x: 1493, endPoint y: 398, distance: 50.0
click at [1493, 398] on div "Manage report writers Predicted Grades Subject 150 words please about the DofE …" at bounding box center [853, 434] width 1314 height 755
click at [1493, 403] on div "Manage report writers Predicted Grades Subject 150 words please about the DofE …" at bounding box center [853, 434] width 1314 height 755
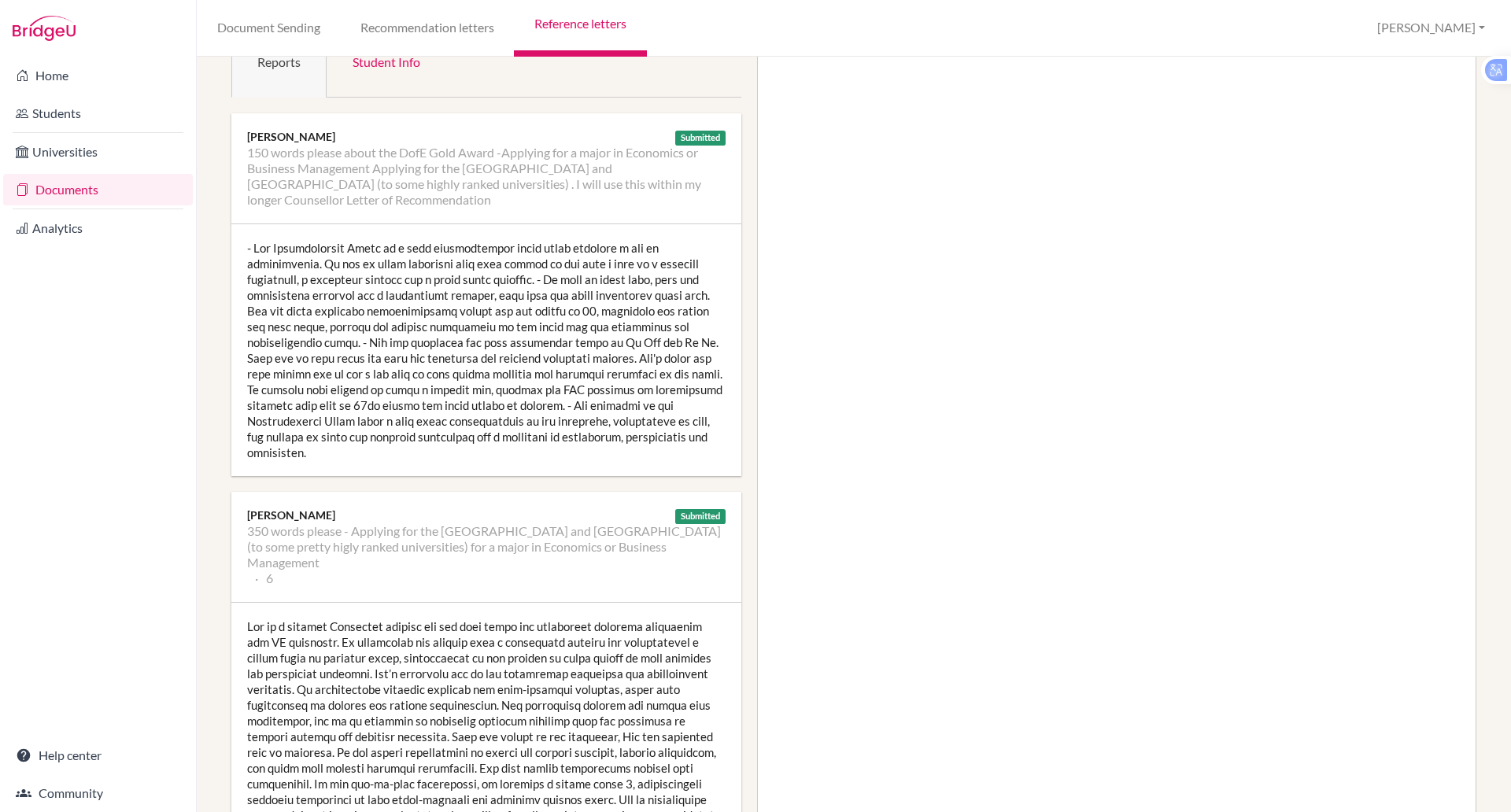
scroll to position [0, 0]
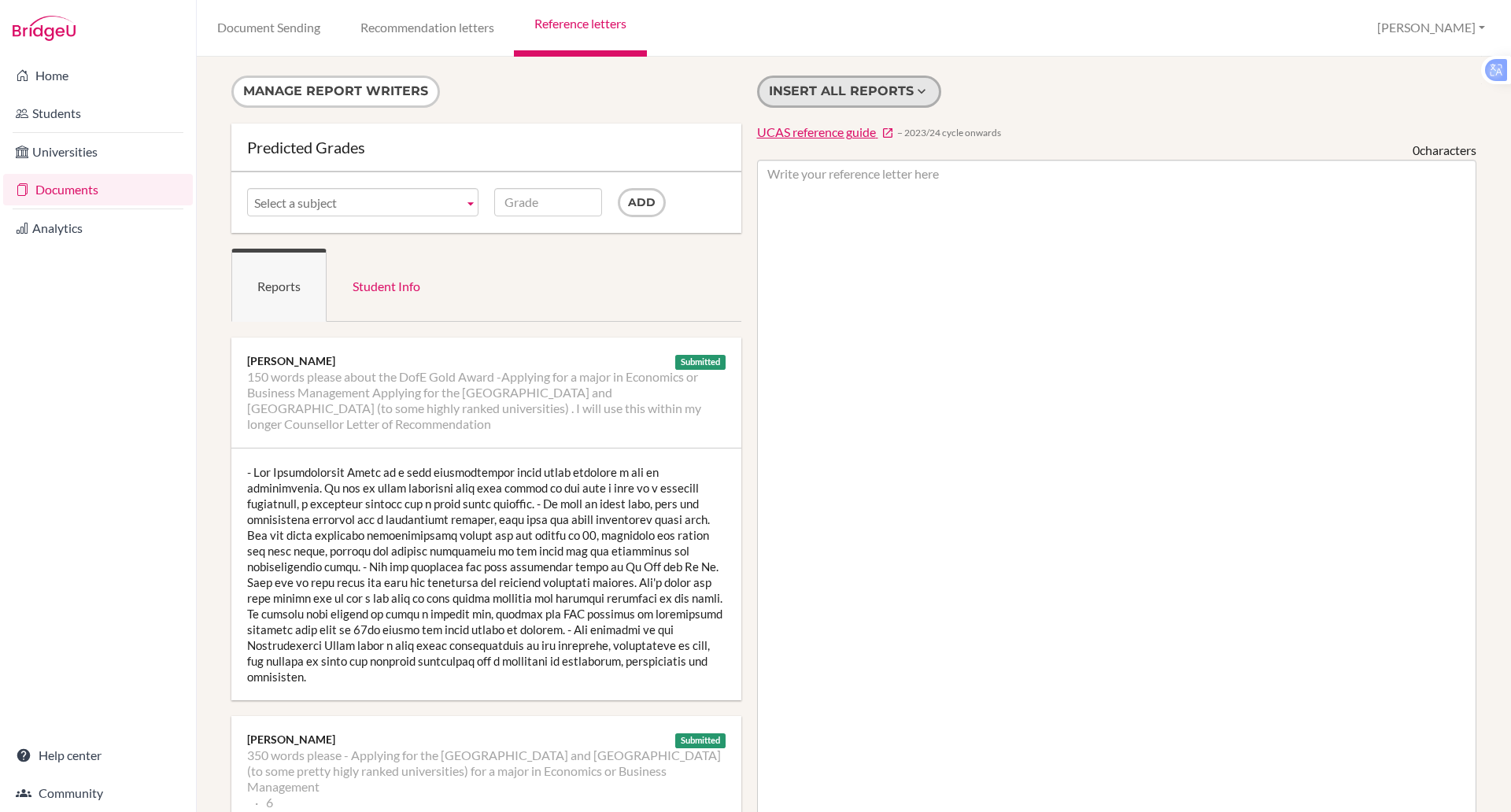
click at [866, 93] on button "Insert all reports" at bounding box center [849, 91] width 184 height 32
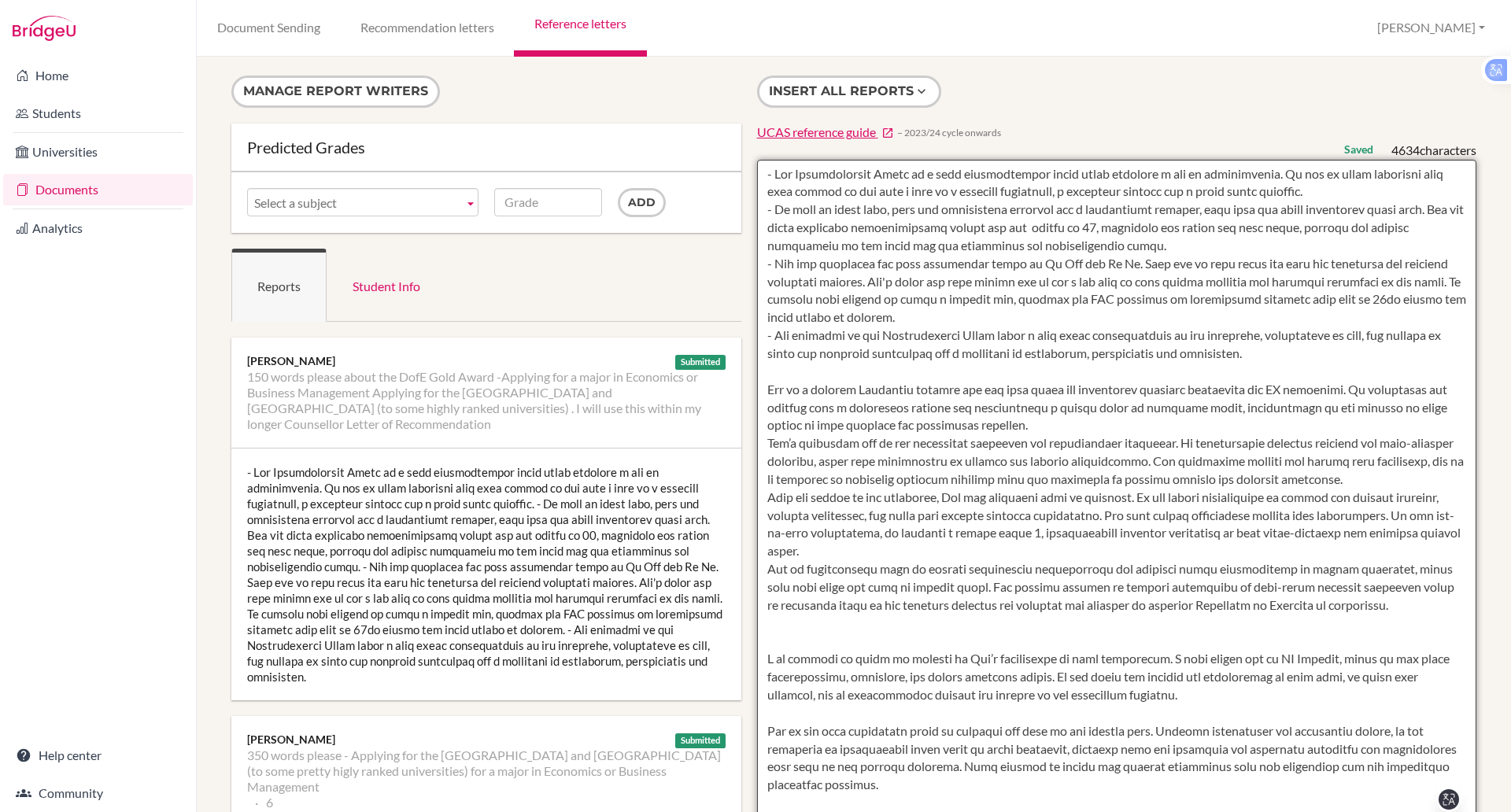
click at [784, 181] on textarea at bounding box center [1116, 614] width 720 height 909
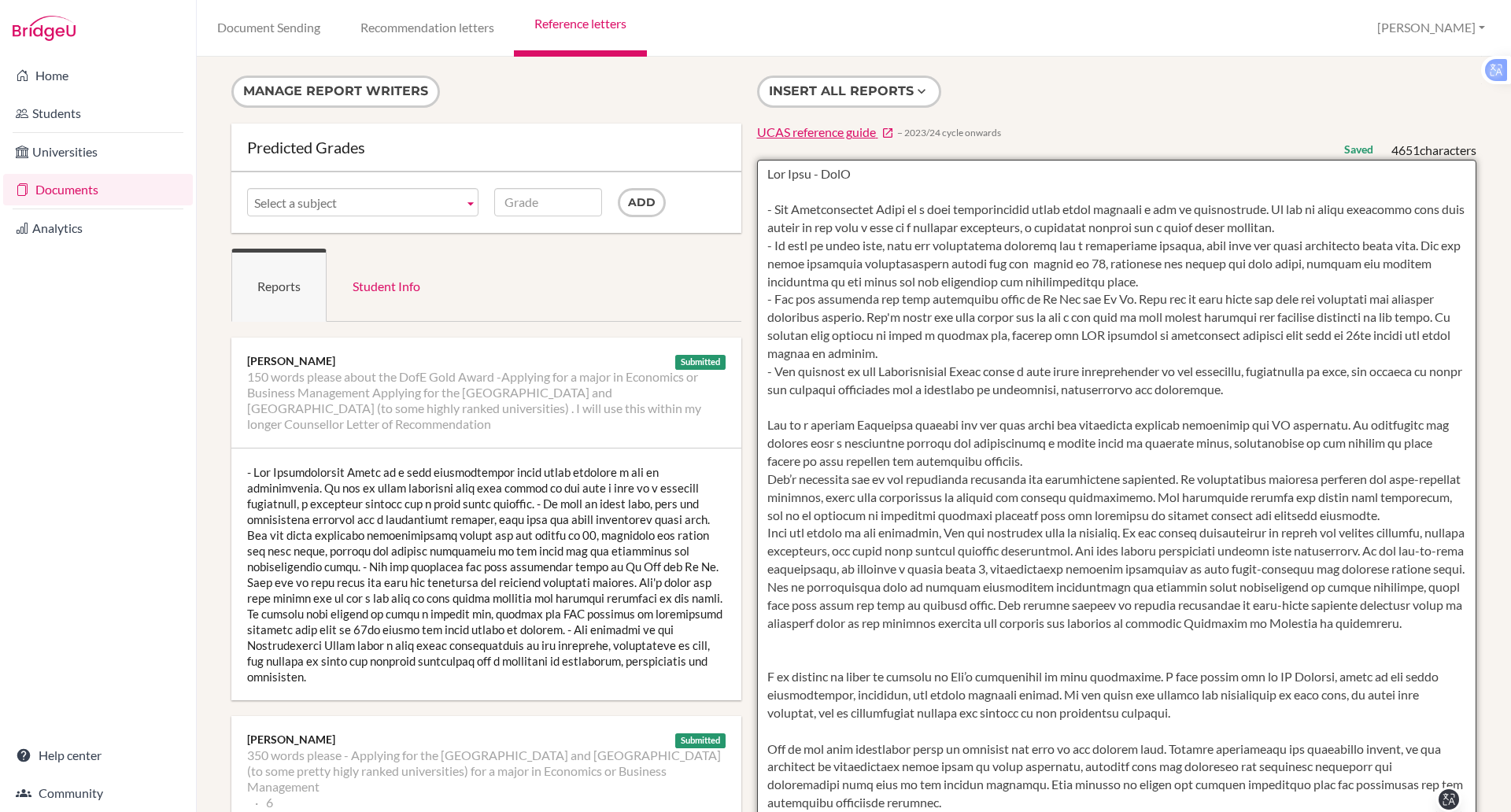
click at [772, 415] on textarea at bounding box center [1116, 614] width 720 height 909
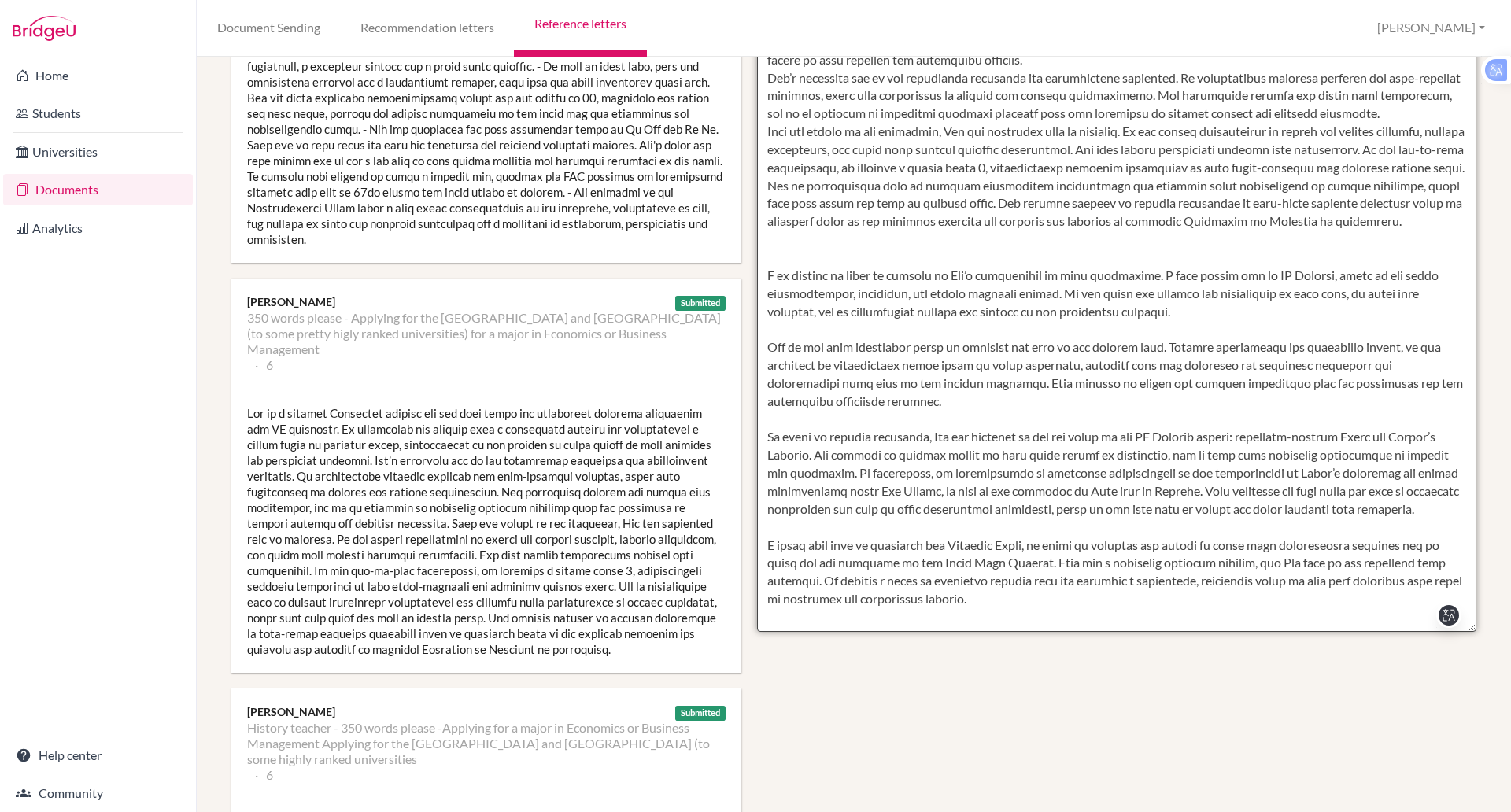
scroll to position [396, 0]
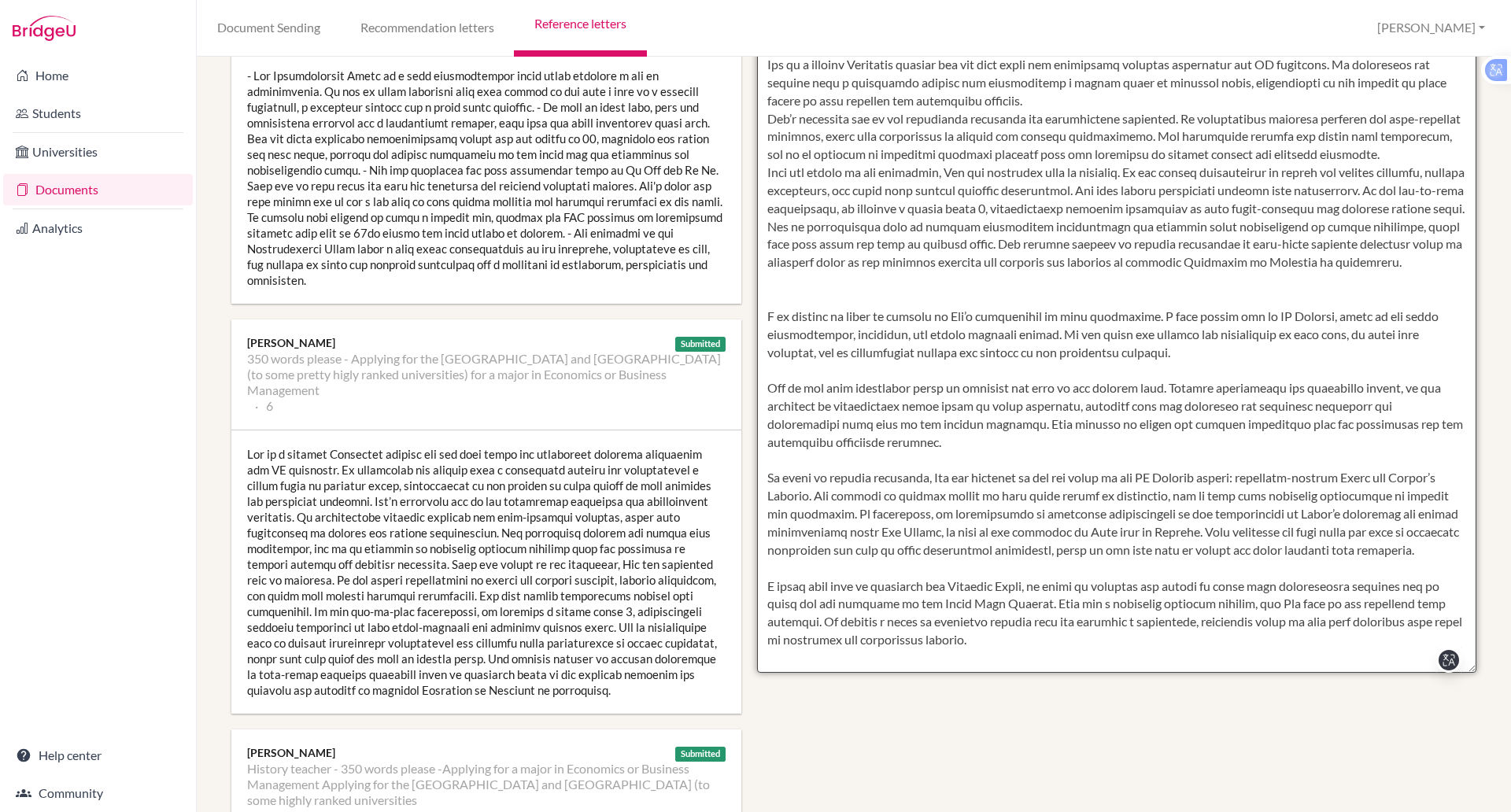
click at [771, 314] on textarea at bounding box center [1116, 217] width 720 height 909
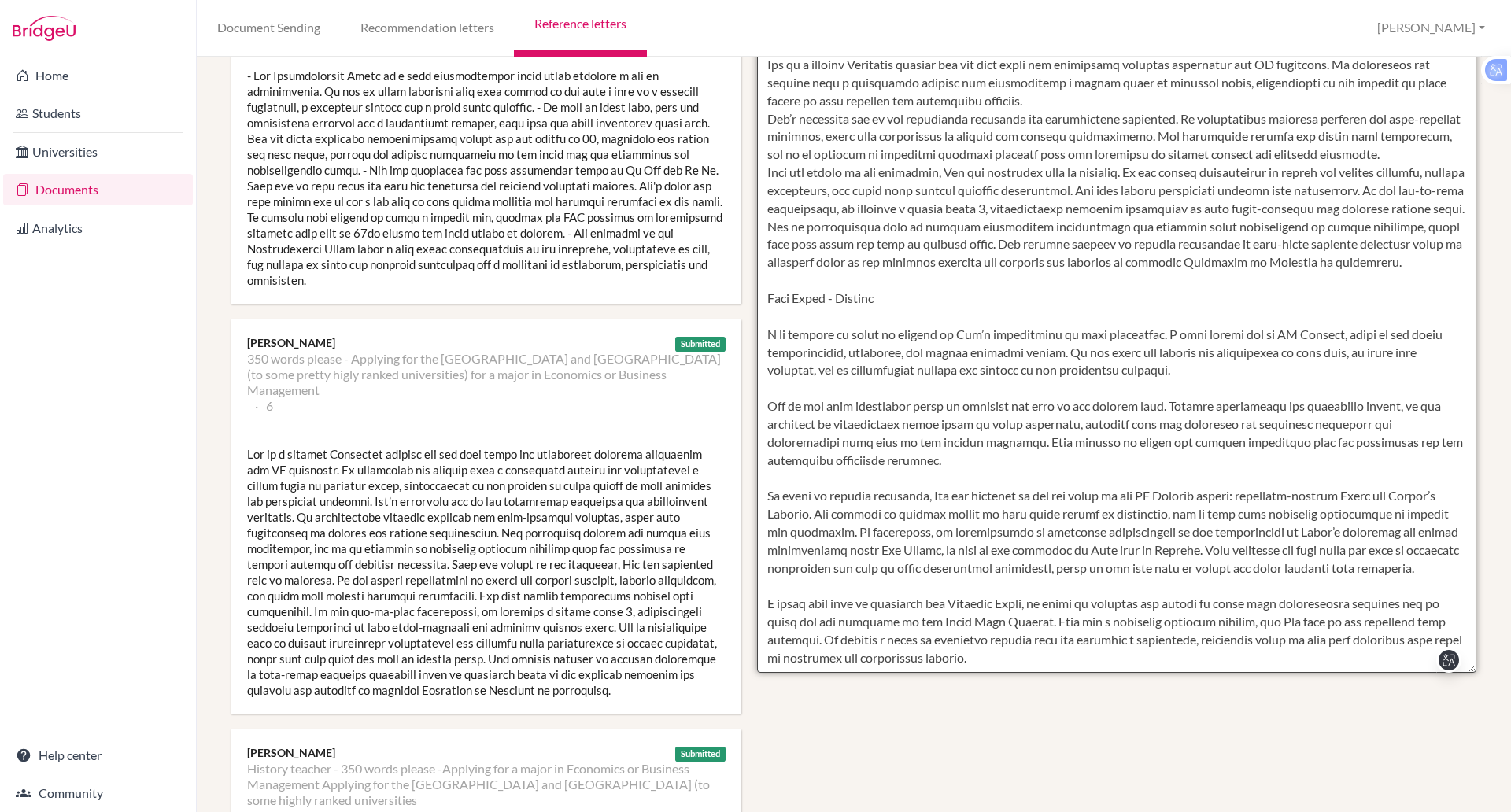
scroll to position [101, 0]
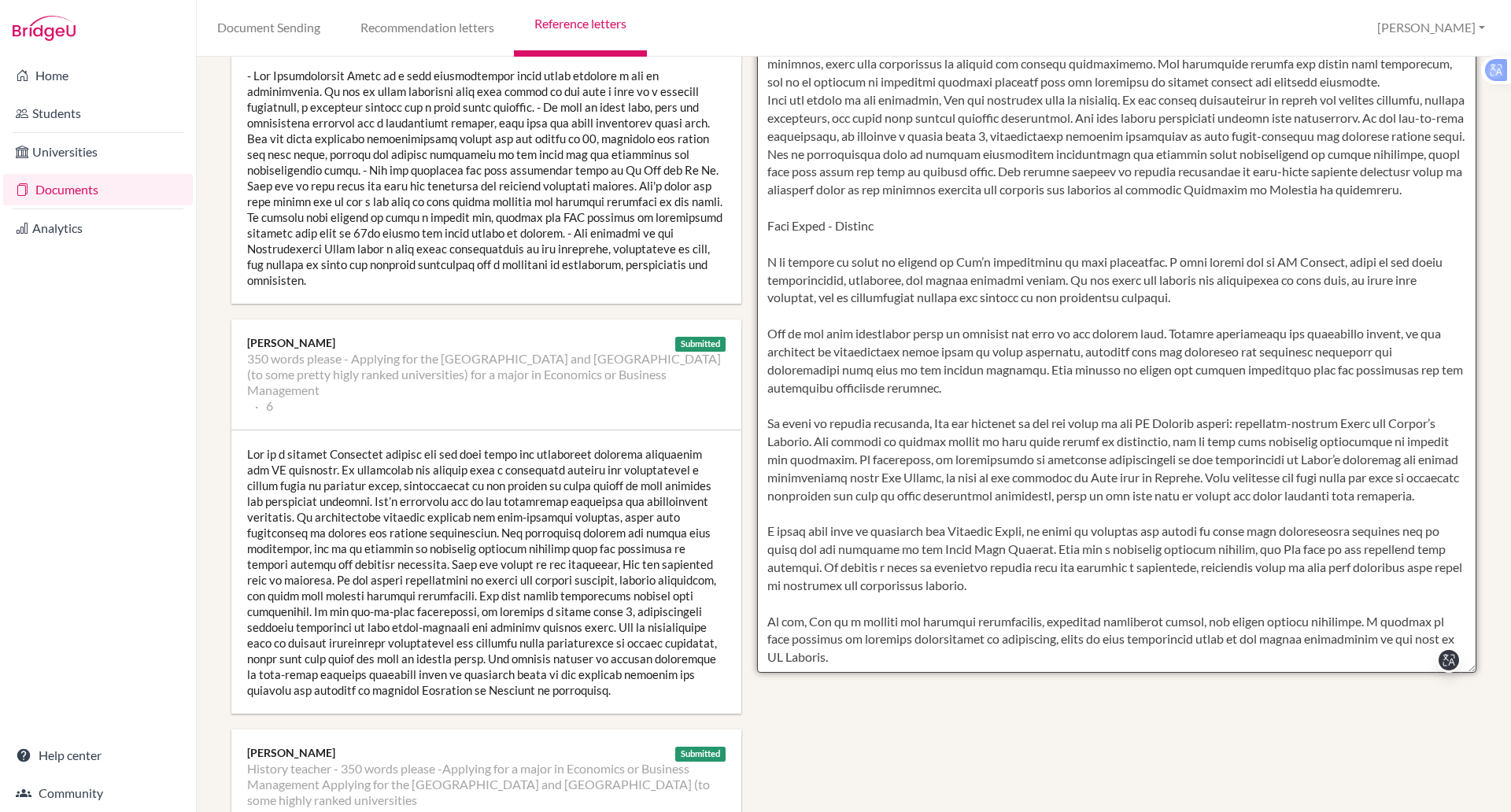
click at [907, 435] on textarea at bounding box center [1116, 217] width 720 height 909
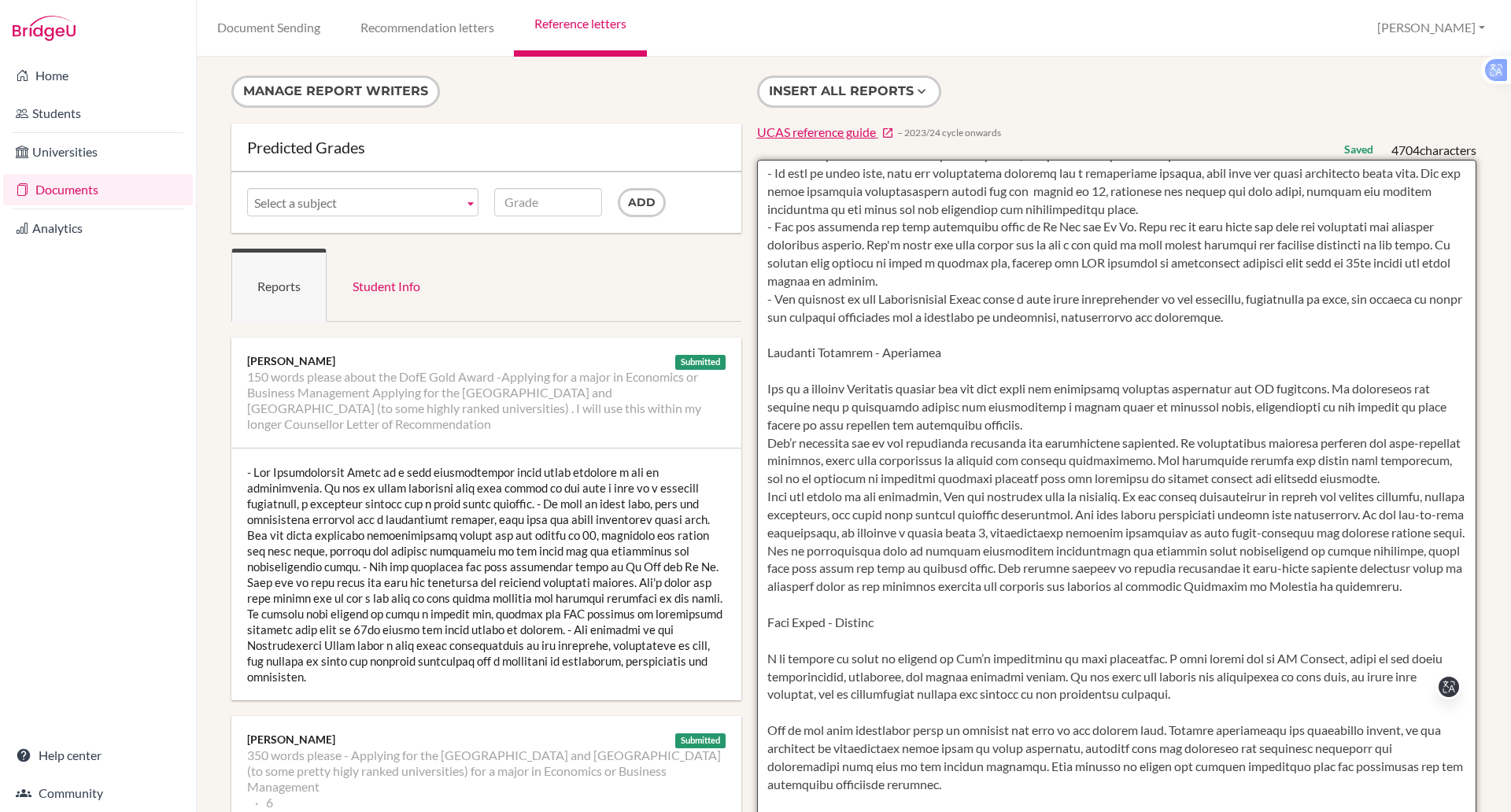
scroll to position [0, 0]
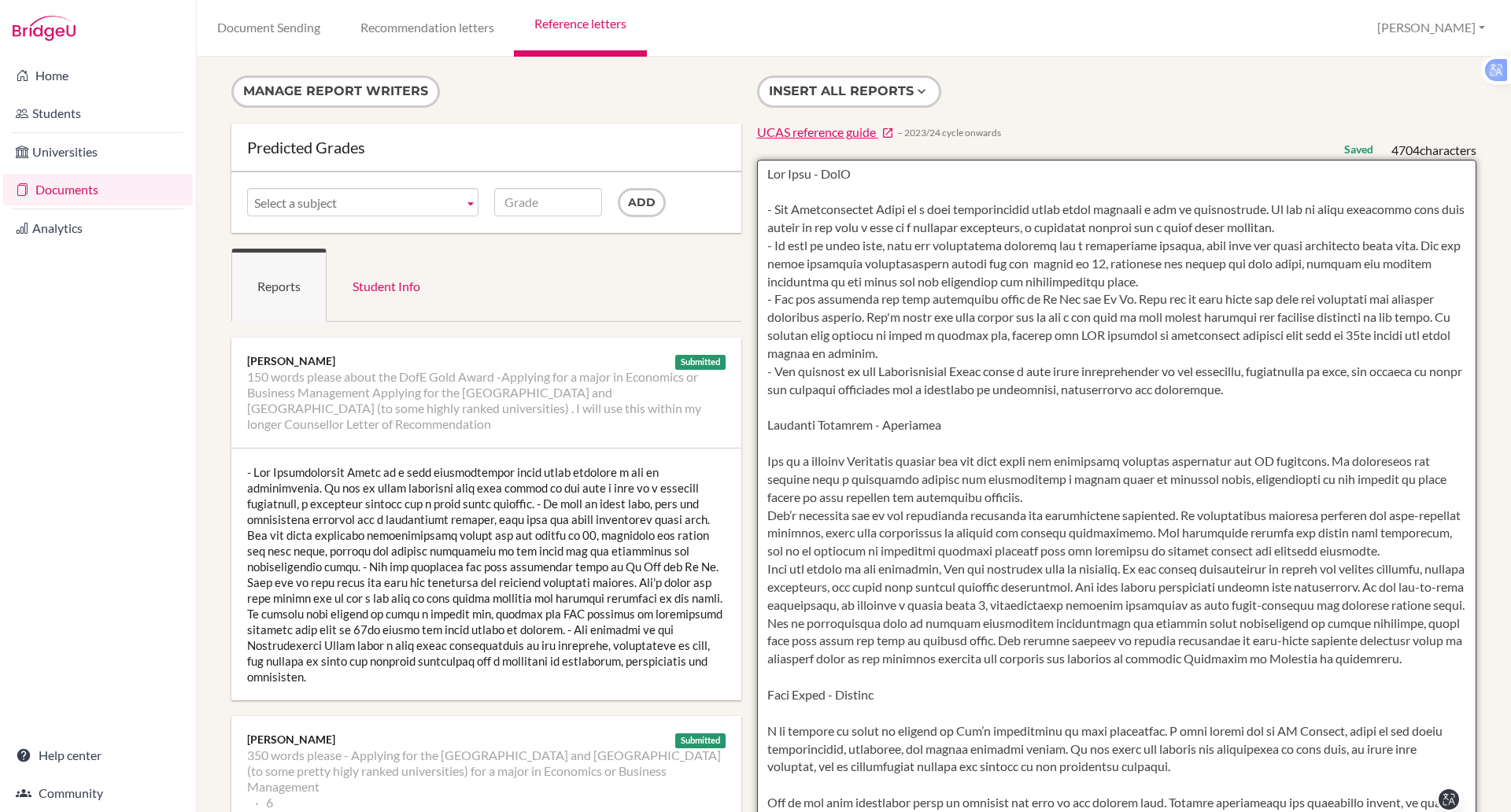
drag, startPoint x: 825, startPoint y: 666, endPoint x: 759, endPoint y: 174, distance: 496.4
click at [759, 174] on textarea at bounding box center [1116, 614] width 720 height 909
type textarea "Tom Peel - DofE - The International Award is a very comprehensive award which r…"
click at [945, 178] on textarea at bounding box center [1116, 614] width 720 height 909
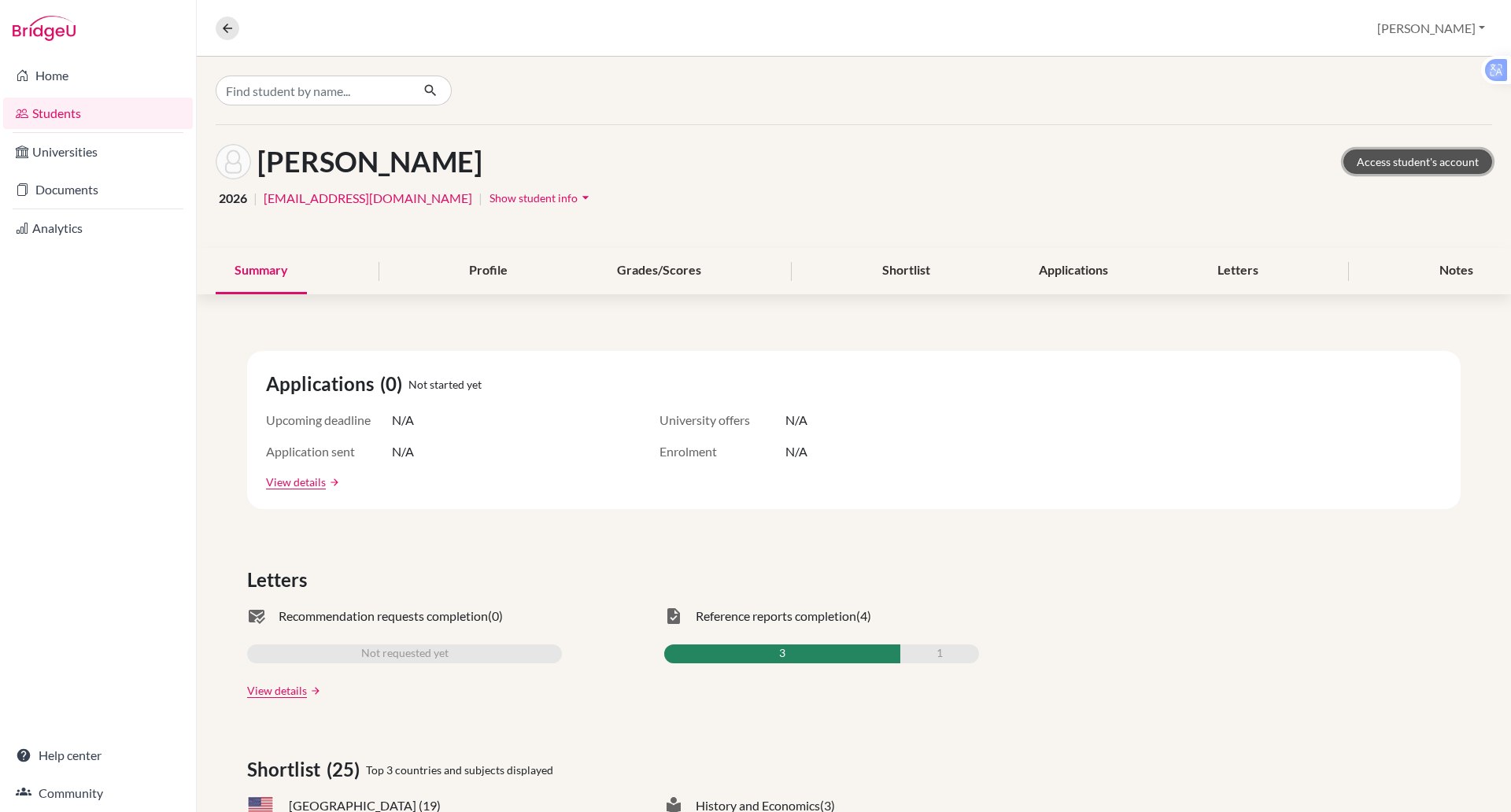
click at [1401, 157] on link "Access student's account" at bounding box center [1417, 161] width 149 height 25
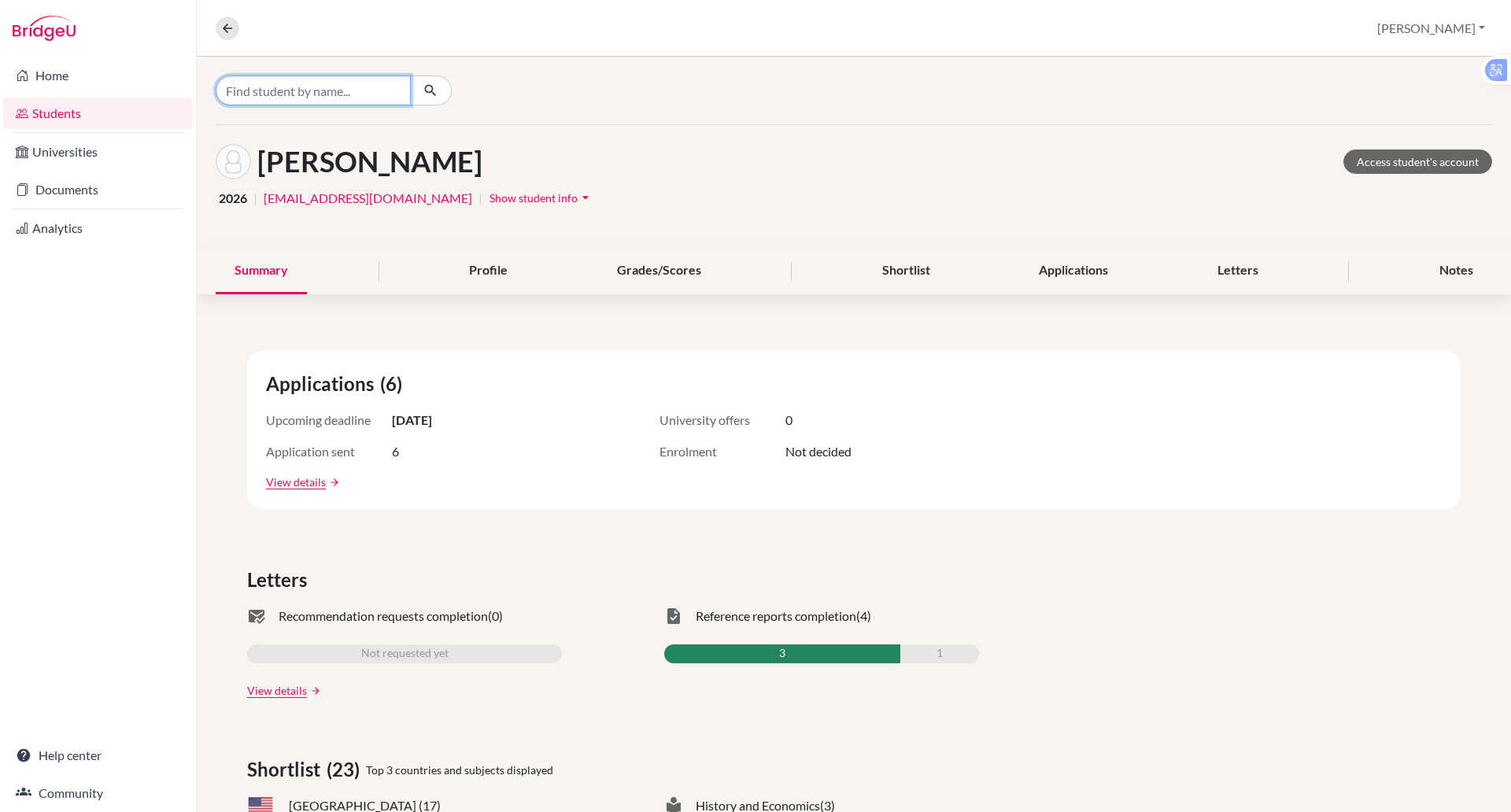
click at [318, 85] on input "Find student by name..." at bounding box center [313, 90] width 195 height 30
type input "[PERSON_NAME]"
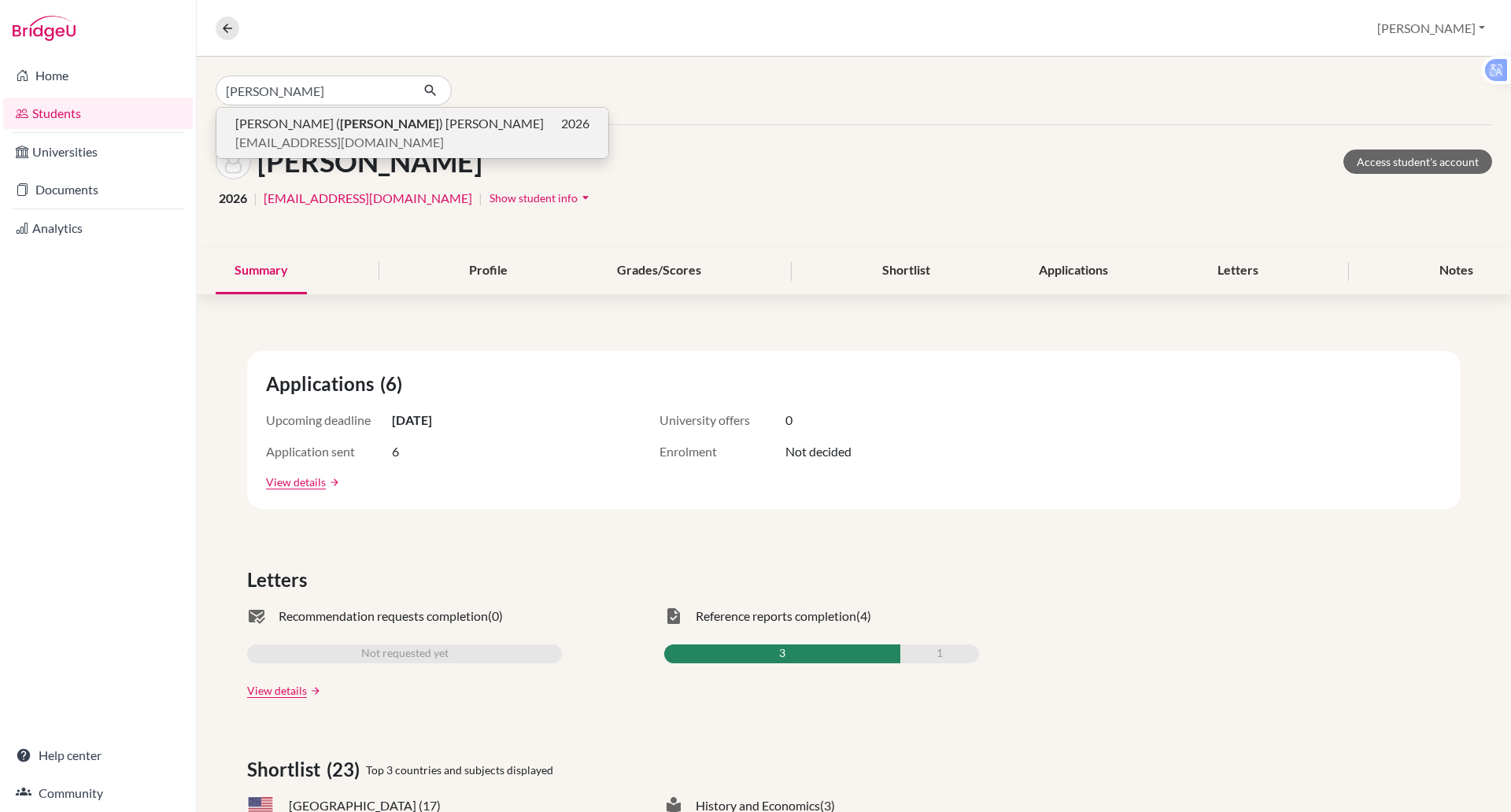
click at [340, 127] on b "[PERSON_NAME]" at bounding box center [389, 123] width 99 height 15
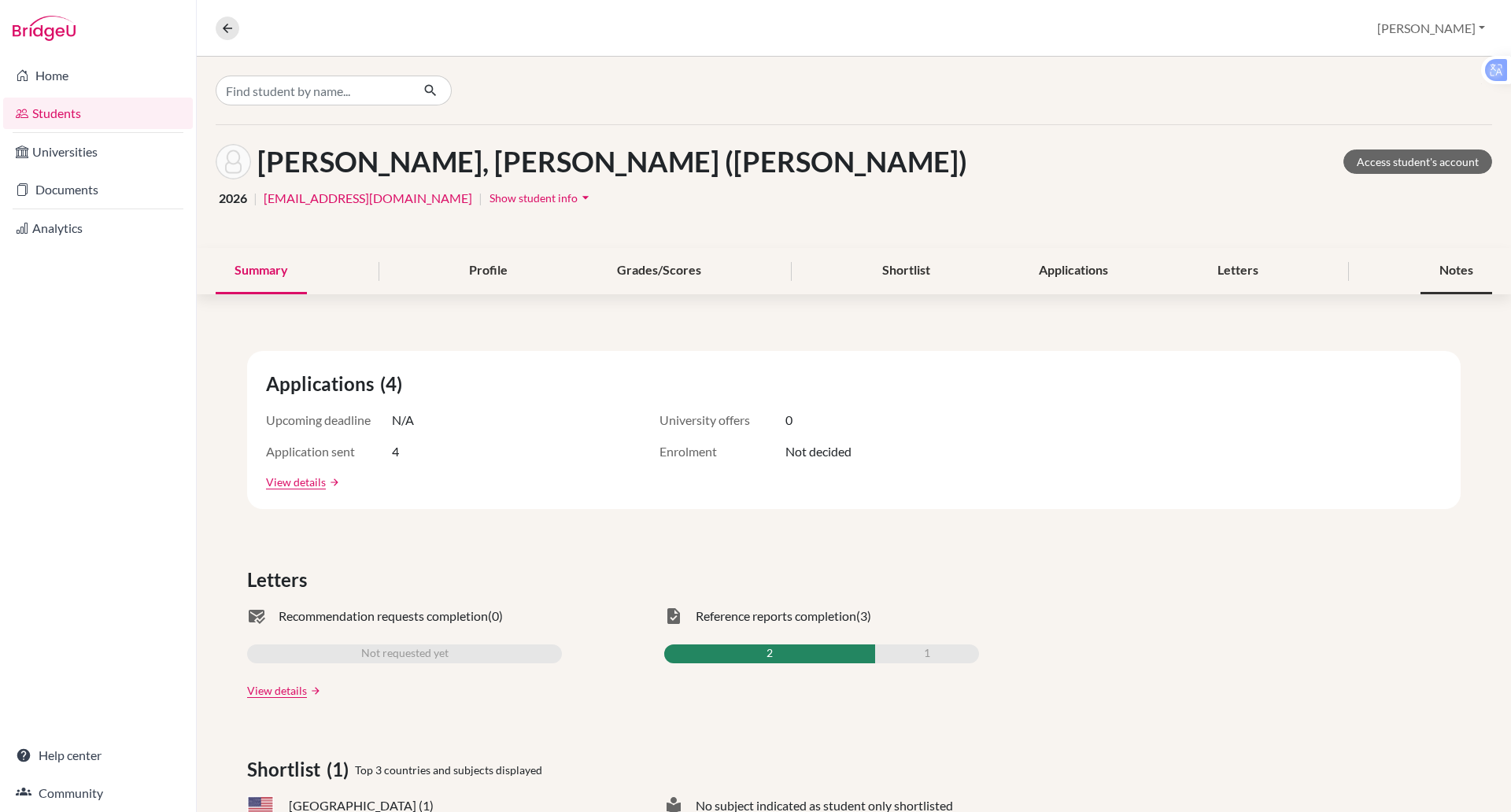
click at [1422, 264] on div "Notes" at bounding box center [1456, 271] width 72 height 46
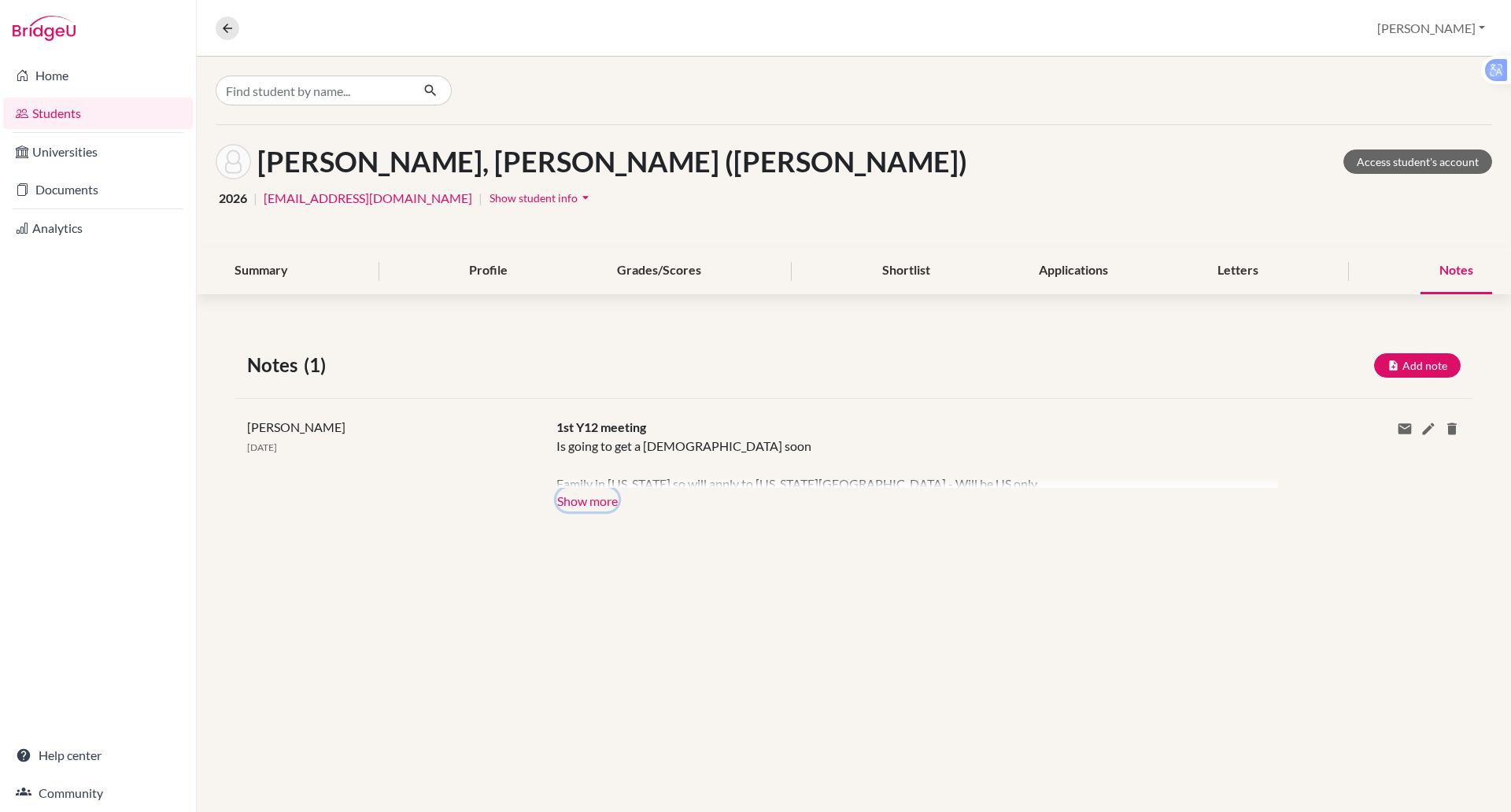
click at [588, 492] on button "Show more" at bounding box center [587, 499] width 62 height 24
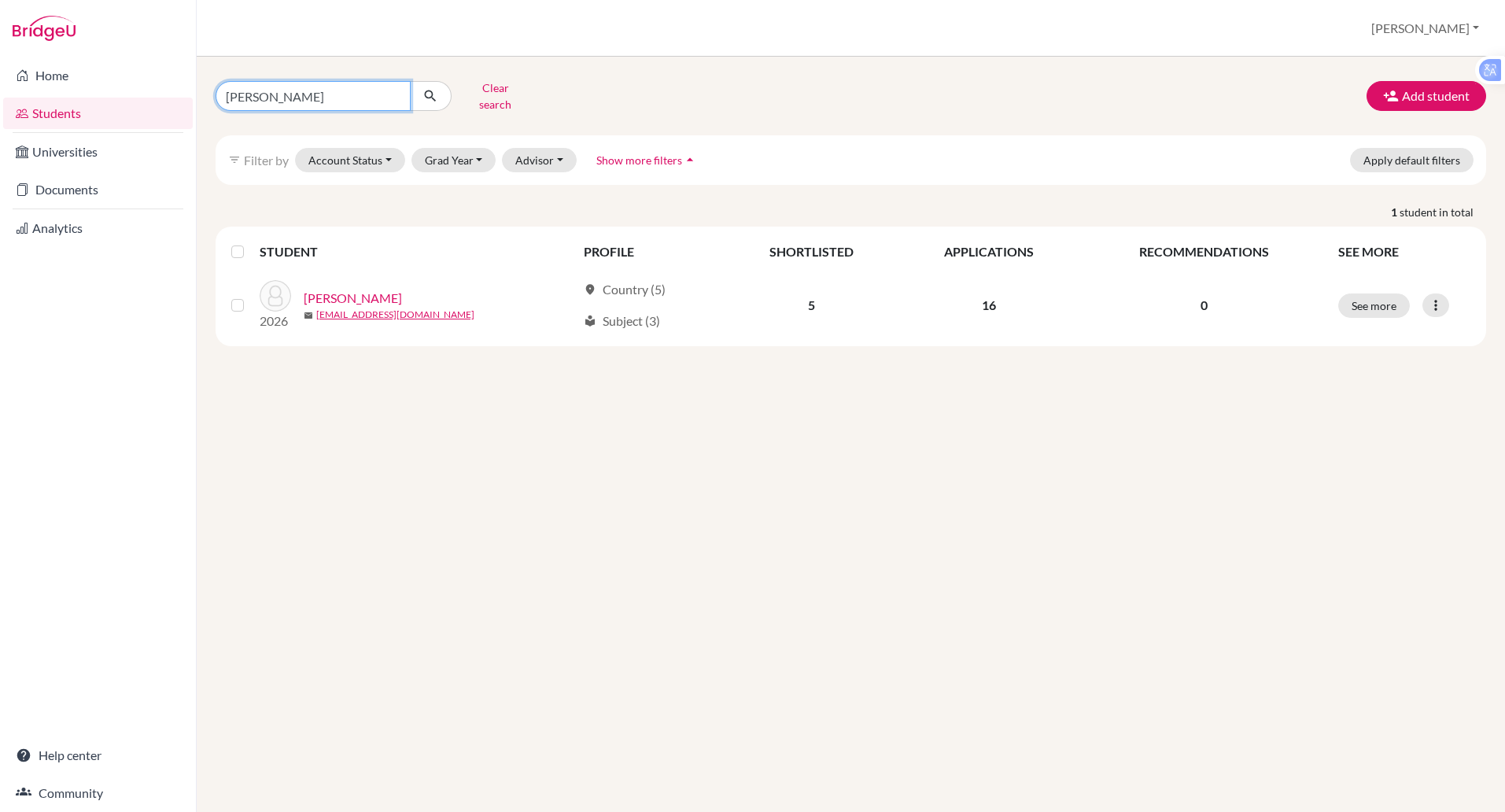
click at [303, 101] on input "[PERSON_NAME]" at bounding box center [313, 96] width 195 height 30
type input "m"
type input "[PERSON_NAME]"
click button "submit" at bounding box center [431, 96] width 42 height 30
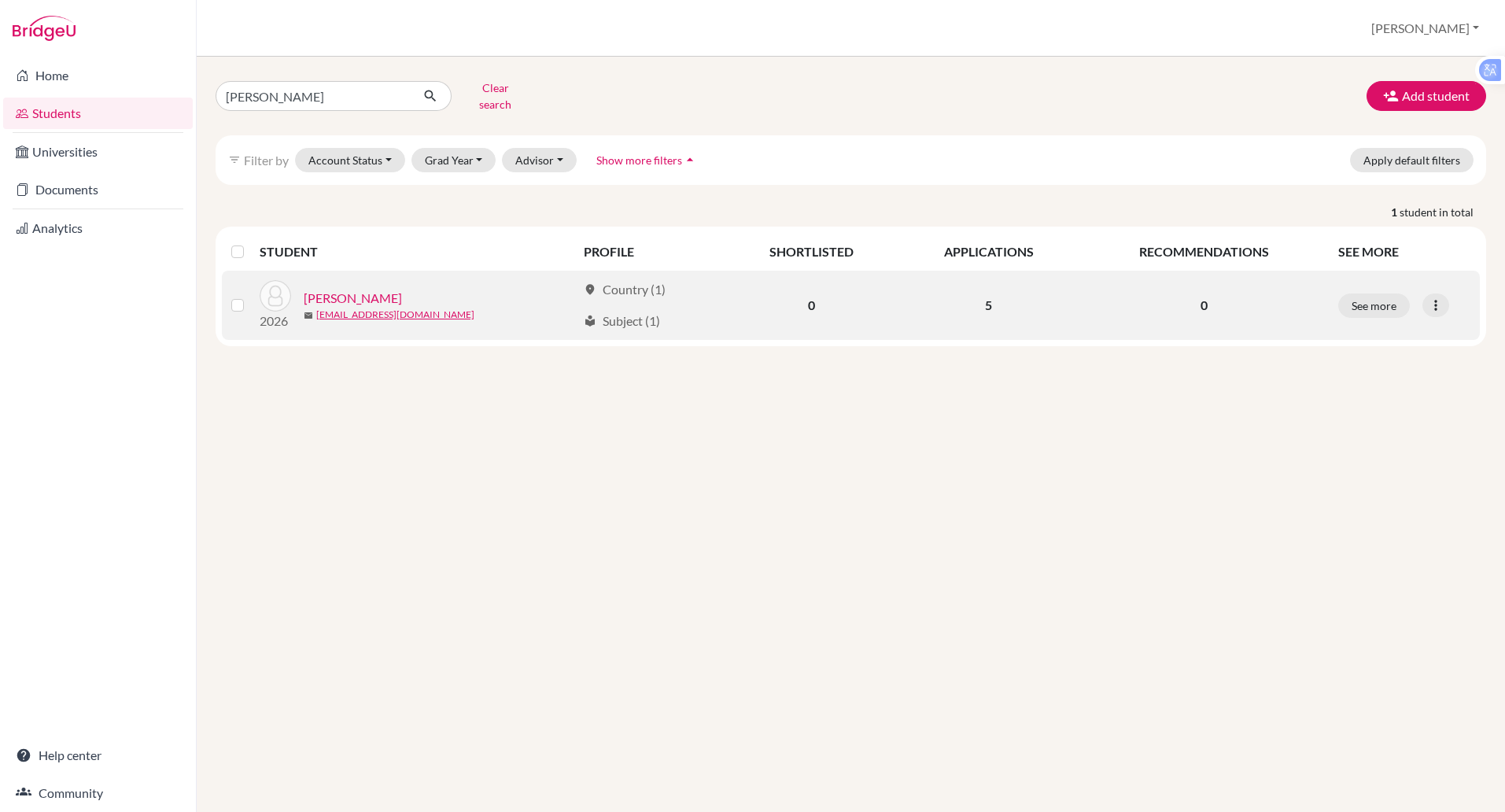
click at [354, 288] on link "[PERSON_NAME]" at bounding box center [353, 298] width 98 height 19
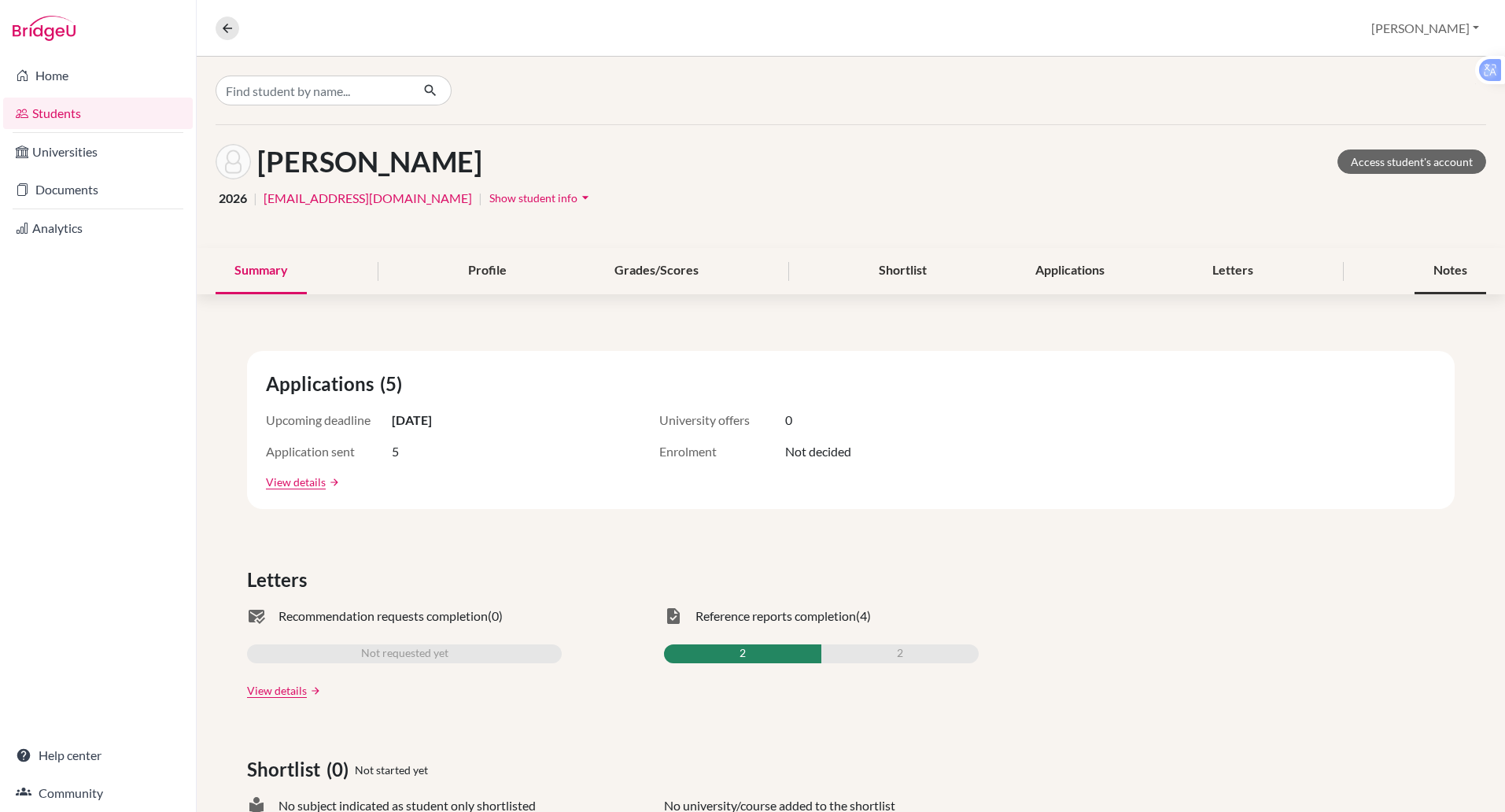
click at [1444, 265] on div "Notes" at bounding box center [1451, 271] width 72 height 46
